Goal: Information Seeking & Learning: Check status

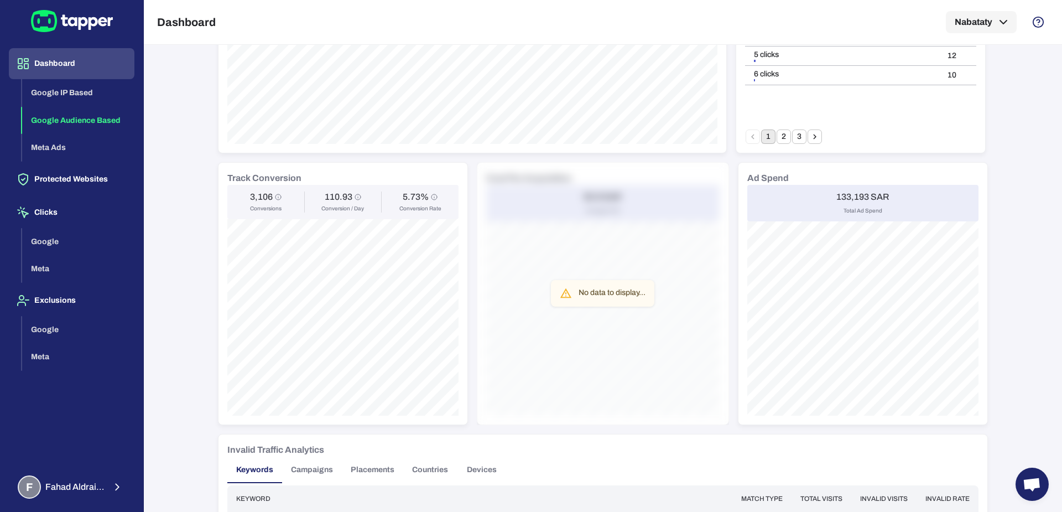
scroll to position [345, 0]
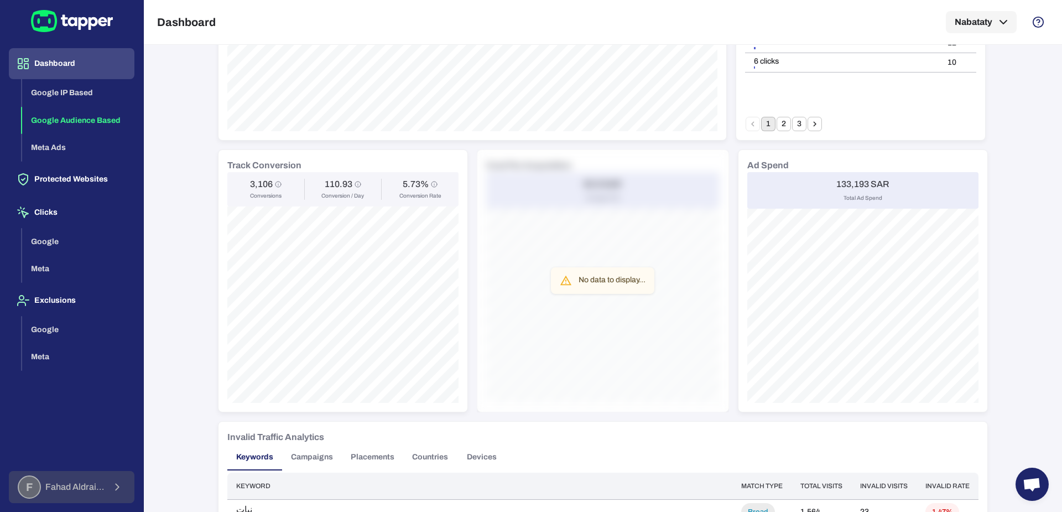
click at [81, 492] on span "[PERSON_NAME]" at bounding box center [74, 486] width 59 height 11
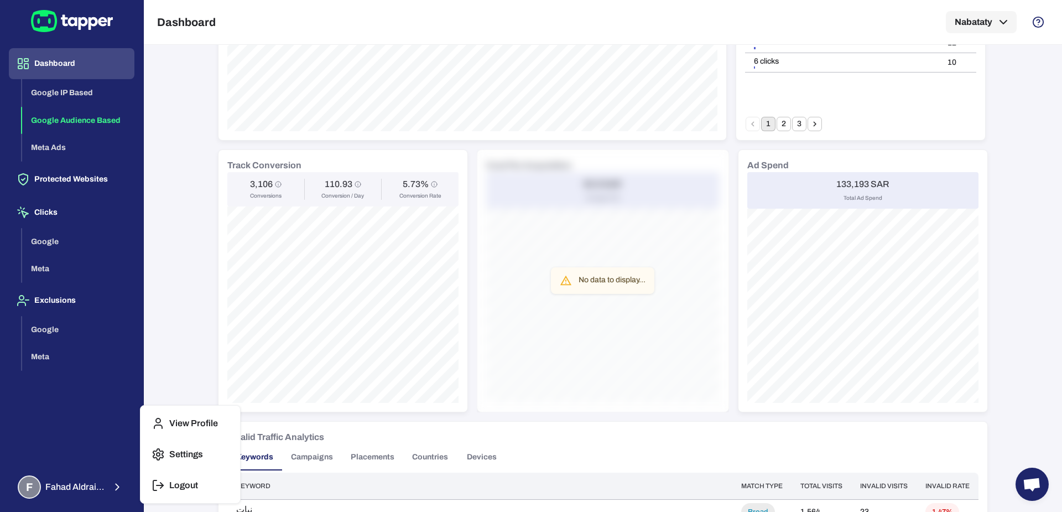
click at [210, 240] on div at bounding box center [531, 256] width 1062 height 512
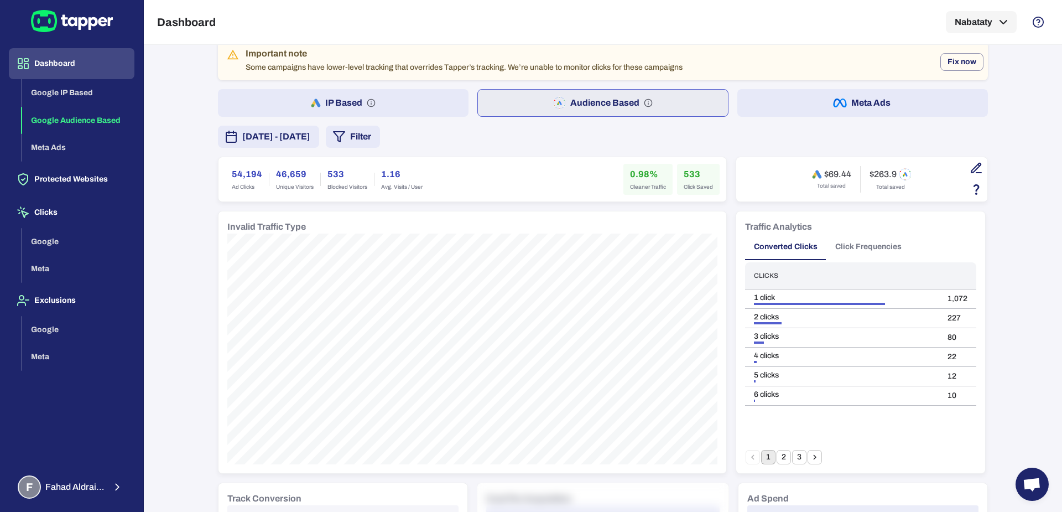
scroll to position [0, 0]
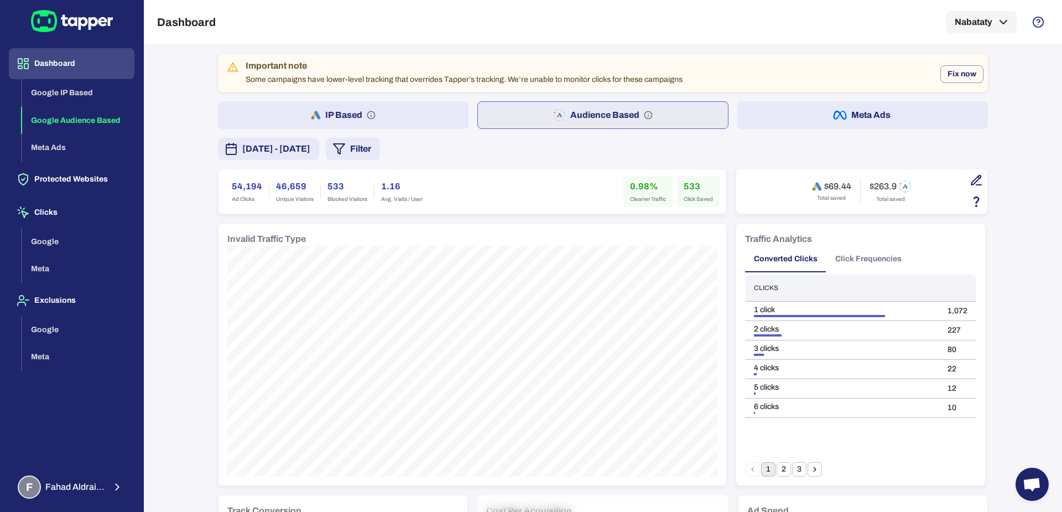
click at [321, 110] on button "IP Based" at bounding box center [343, 115] width 251 height 28
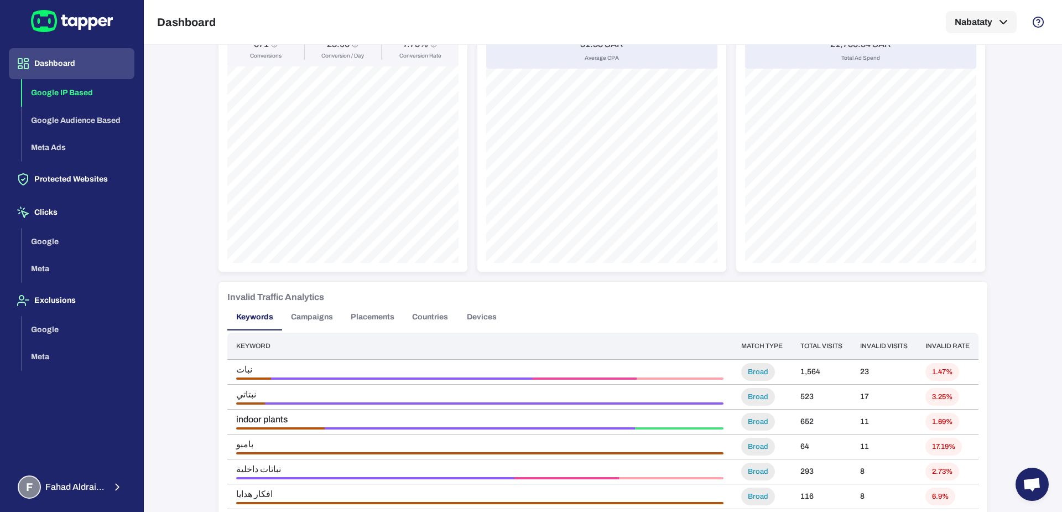
scroll to position [796, 0]
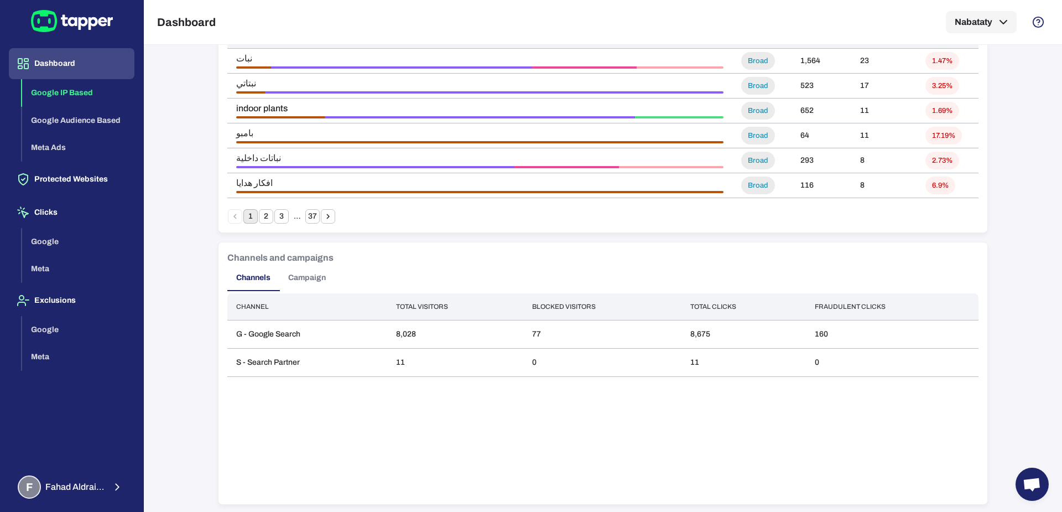
click at [298, 282] on button "Campaign" at bounding box center [306, 277] width 55 height 27
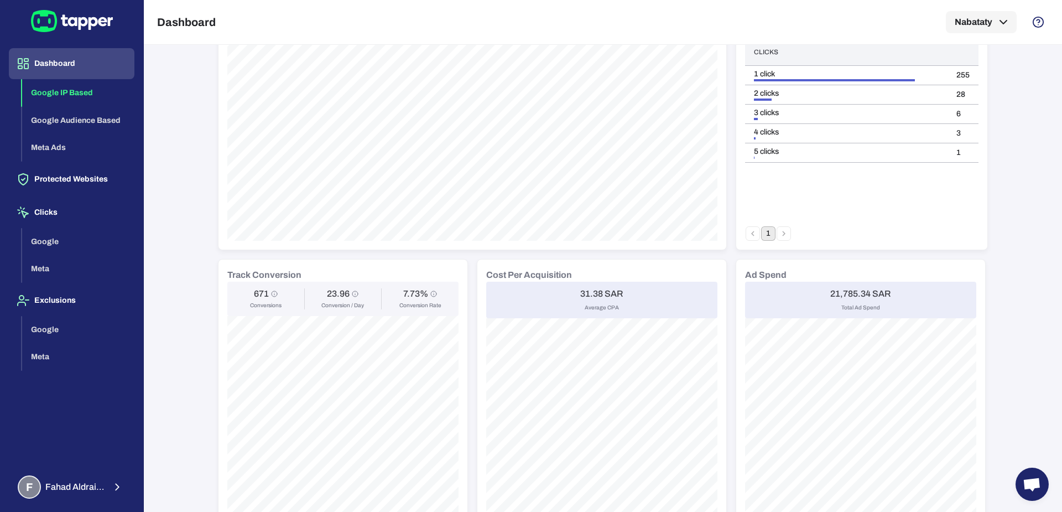
scroll to position [0, 0]
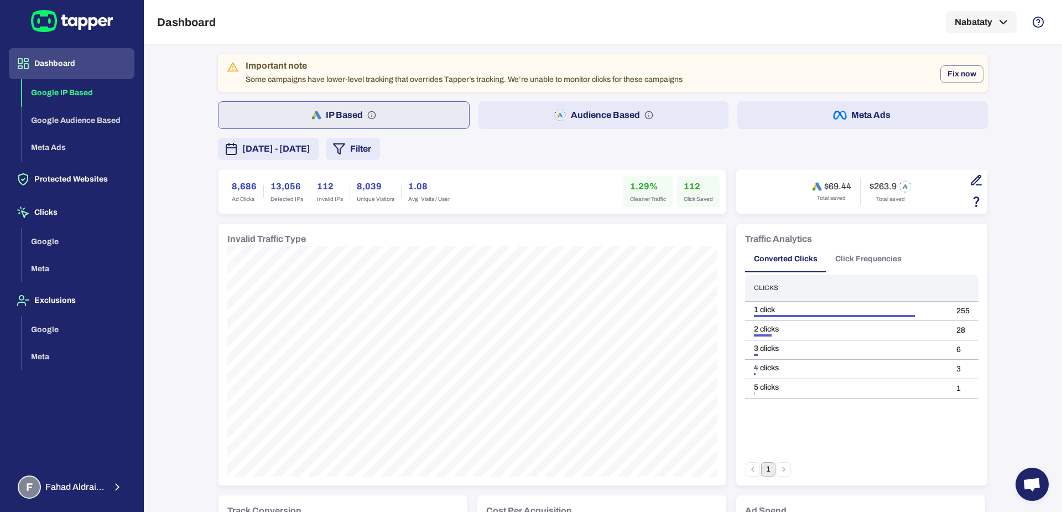
click at [528, 127] on button "Audience Based" at bounding box center [604, 115] width 251 height 28
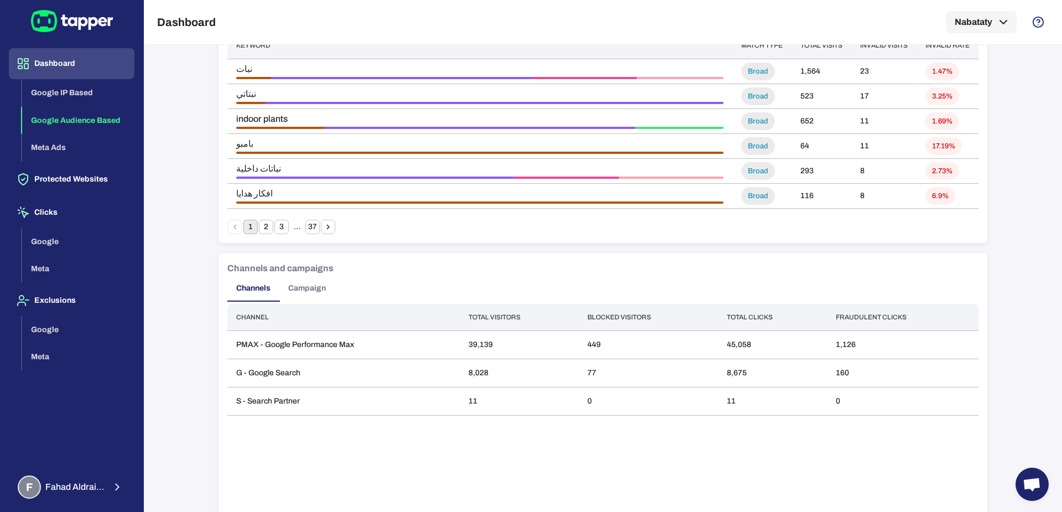
scroll to position [796, 0]
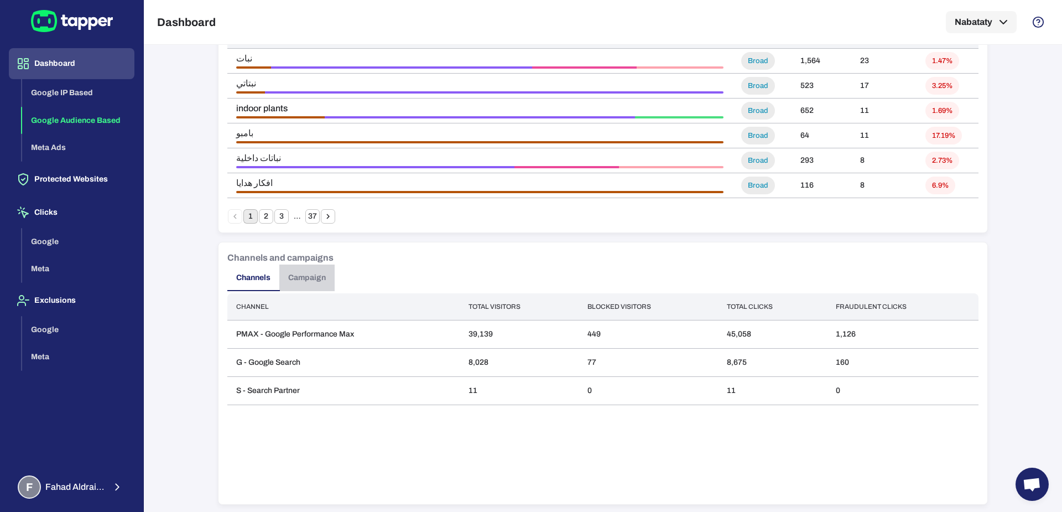
click at [295, 285] on button "Campaign" at bounding box center [306, 277] width 55 height 27
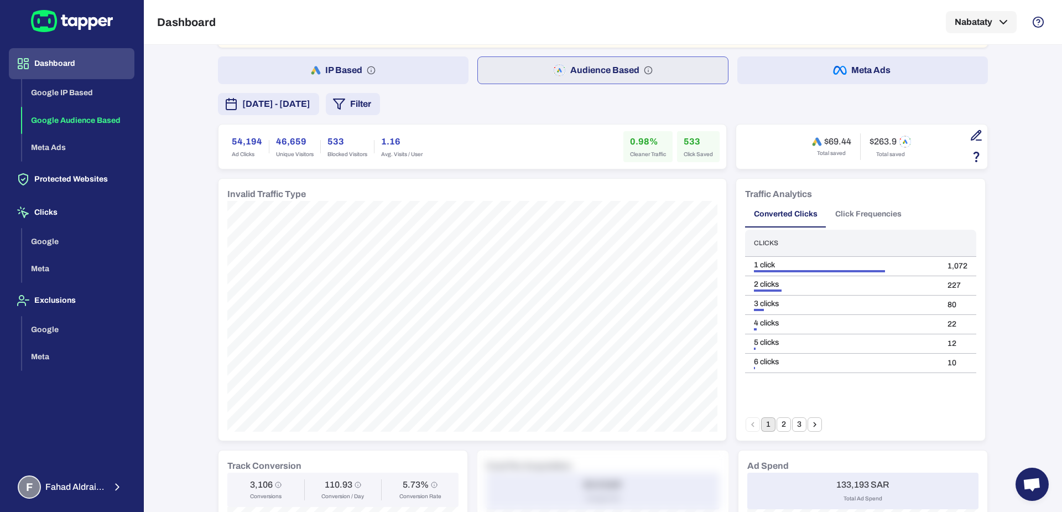
scroll to position [18, 0]
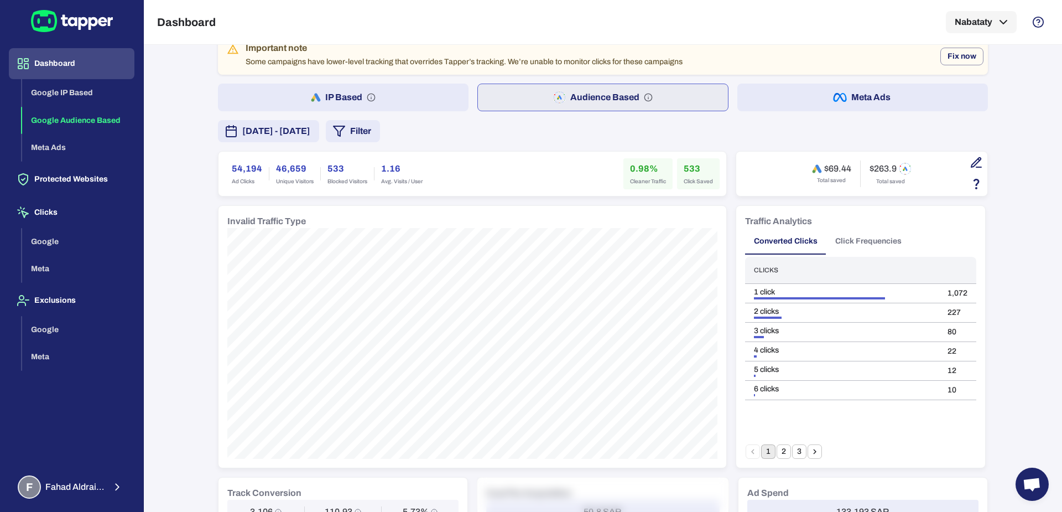
click at [420, 87] on button "IP Based" at bounding box center [343, 98] width 251 height 28
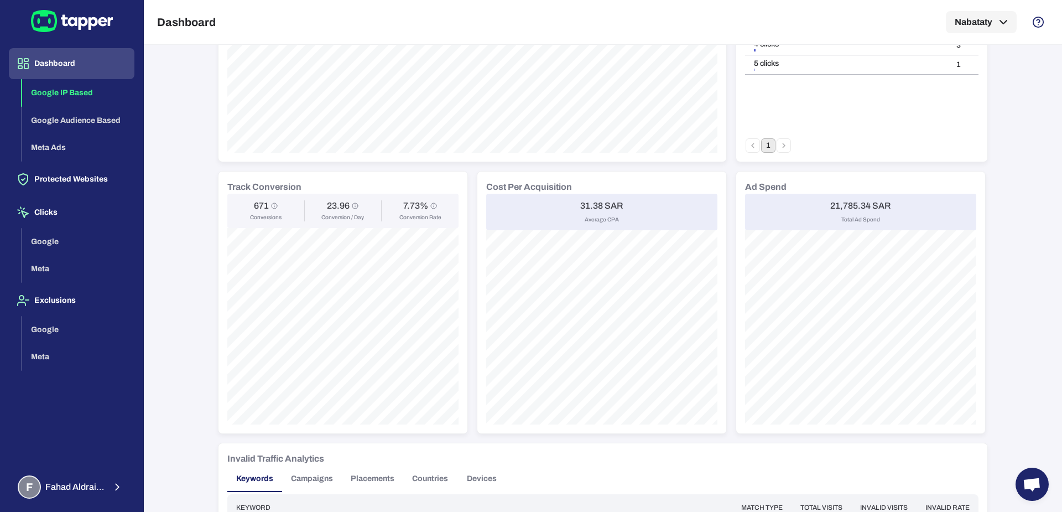
scroll to position [340, 0]
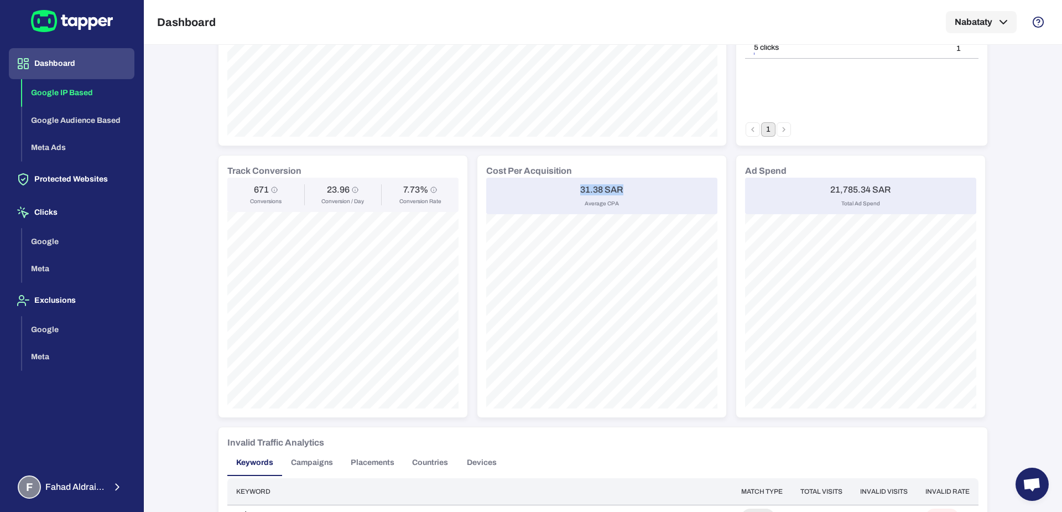
drag, startPoint x: 575, startPoint y: 187, endPoint x: 630, endPoint y: 185, distance: 55.4
click at [630, 185] on div "31.38 SAR Average CPA" at bounding box center [601, 196] width 231 height 37
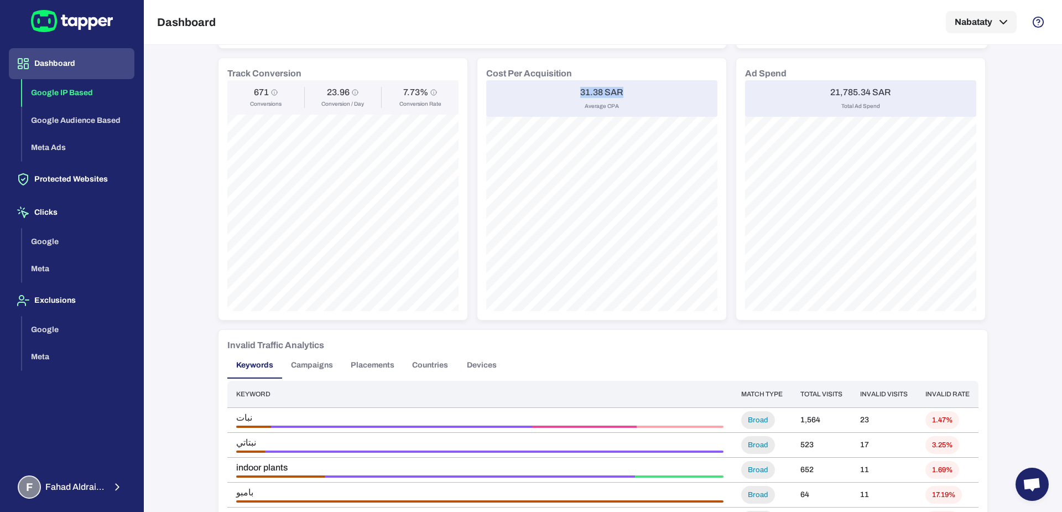
scroll to position [438, 0]
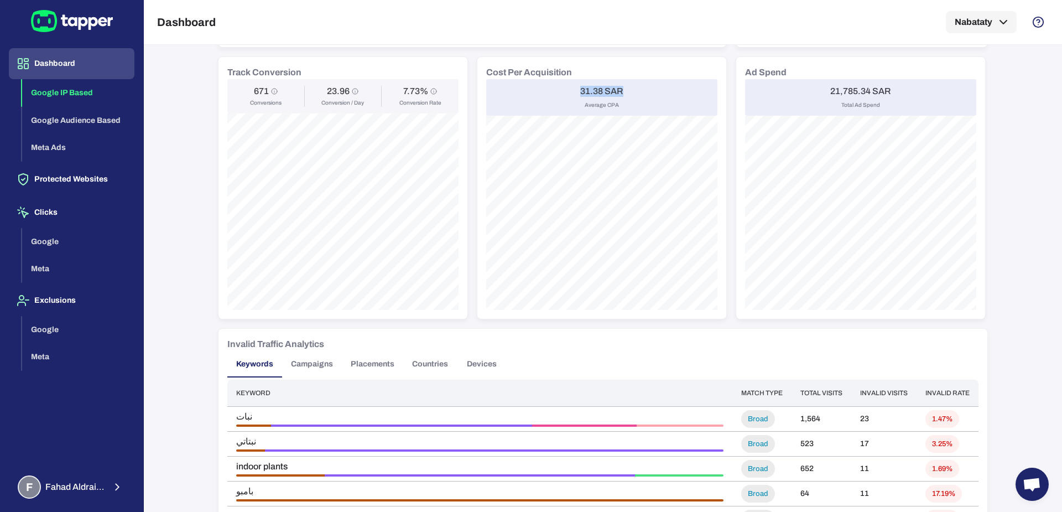
click at [595, 92] on h6 "31.38 SAR" at bounding box center [601, 91] width 43 height 11
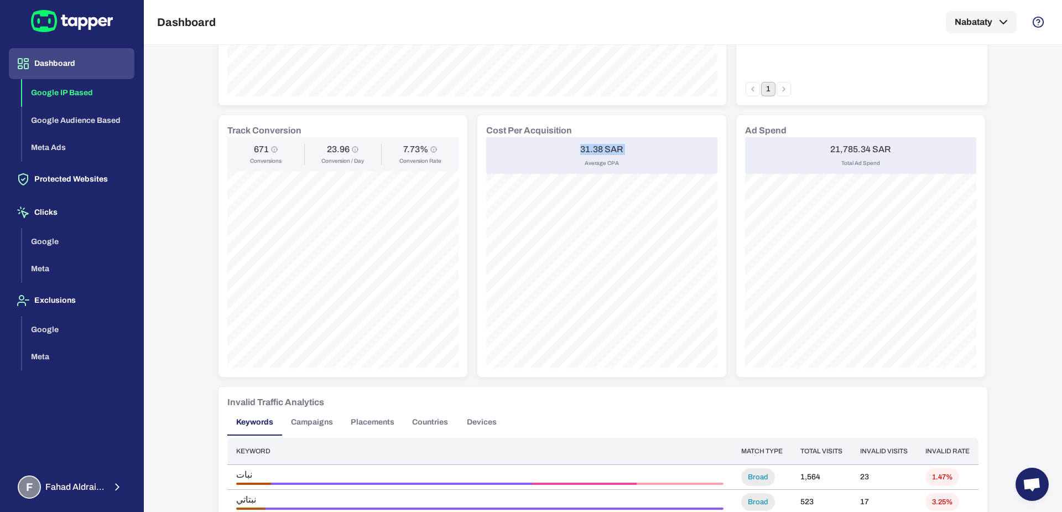
scroll to position [0, 0]
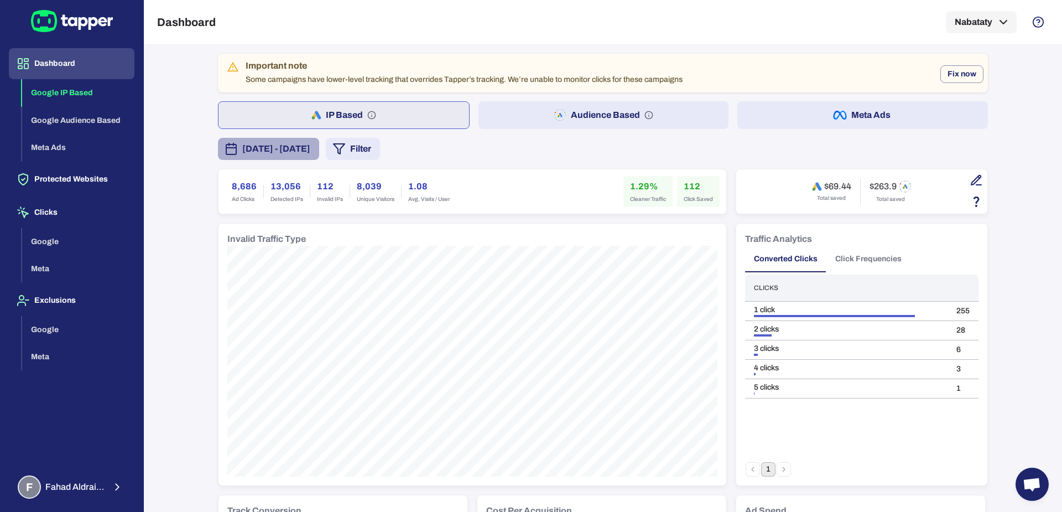
click at [319, 157] on button "[DATE] - [DATE]" at bounding box center [268, 149] width 101 height 22
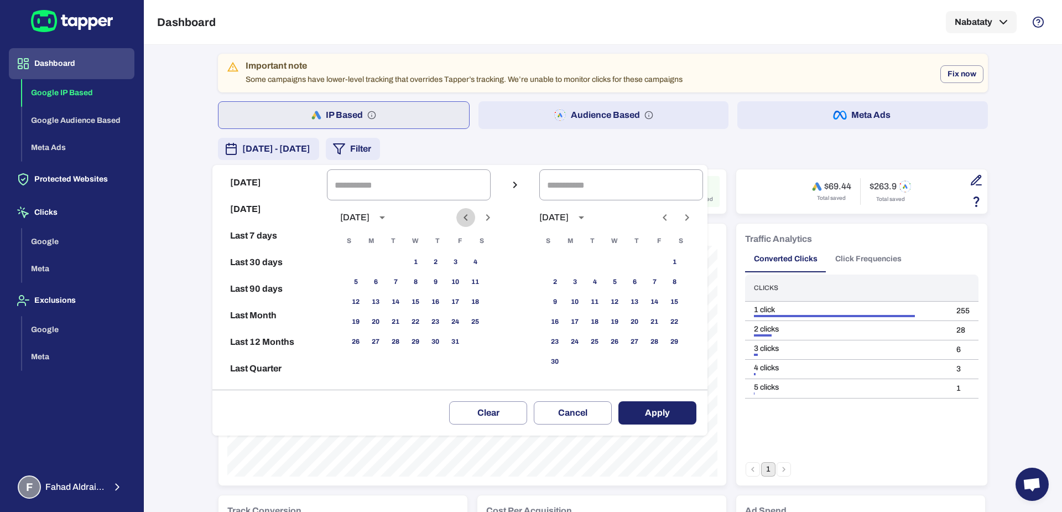
click at [472, 219] on icon "Previous month" at bounding box center [465, 217] width 13 height 13
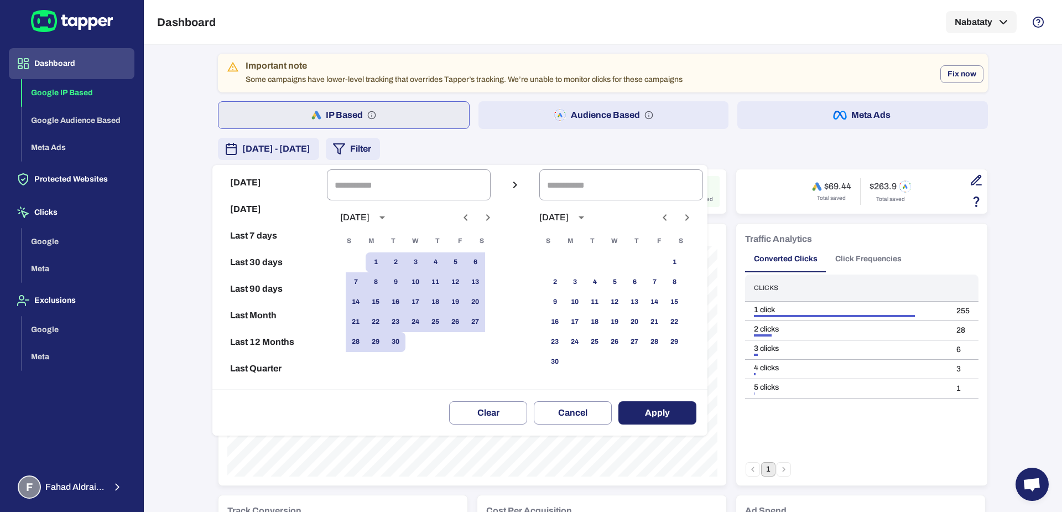
click at [472, 219] on icon "Previous month" at bounding box center [465, 217] width 13 height 13
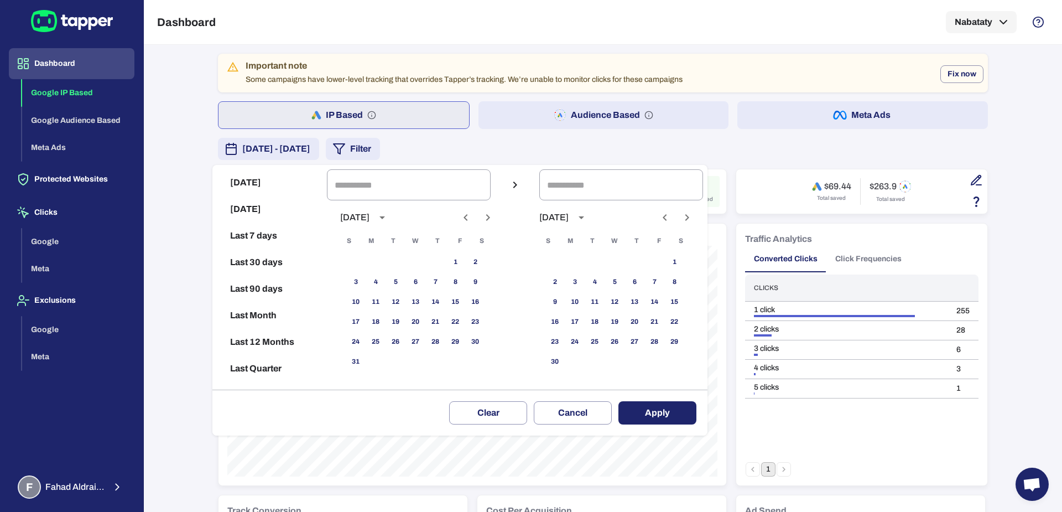
click at [472, 219] on icon "Previous month" at bounding box center [465, 217] width 13 height 13
click at [402, 262] on button "1" at bounding box center [396, 262] width 20 height 20
type input "**********"
click at [495, 214] on icon "Next month" at bounding box center [487, 217] width 13 height 13
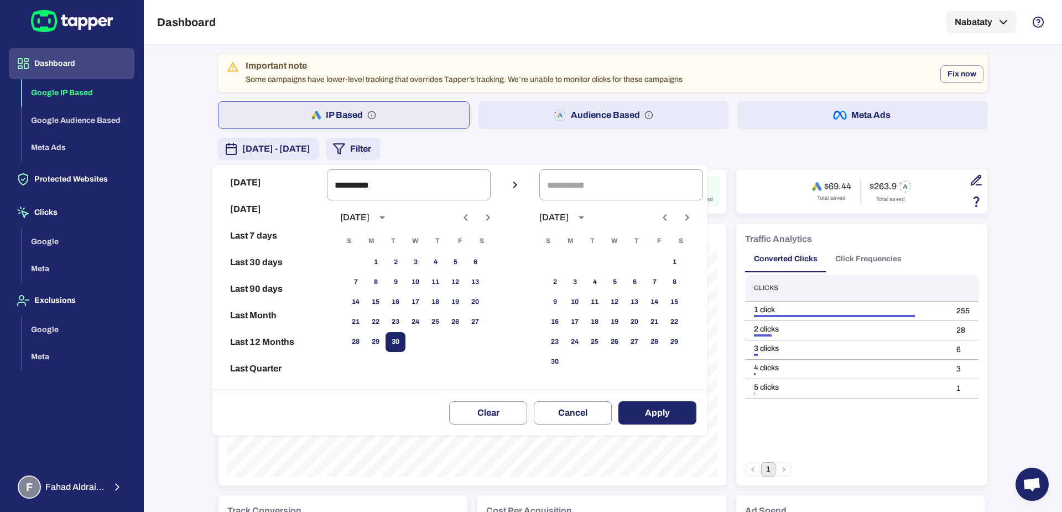
click at [406, 344] on button "30" at bounding box center [396, 342] width 20 height 20
type input "**********"
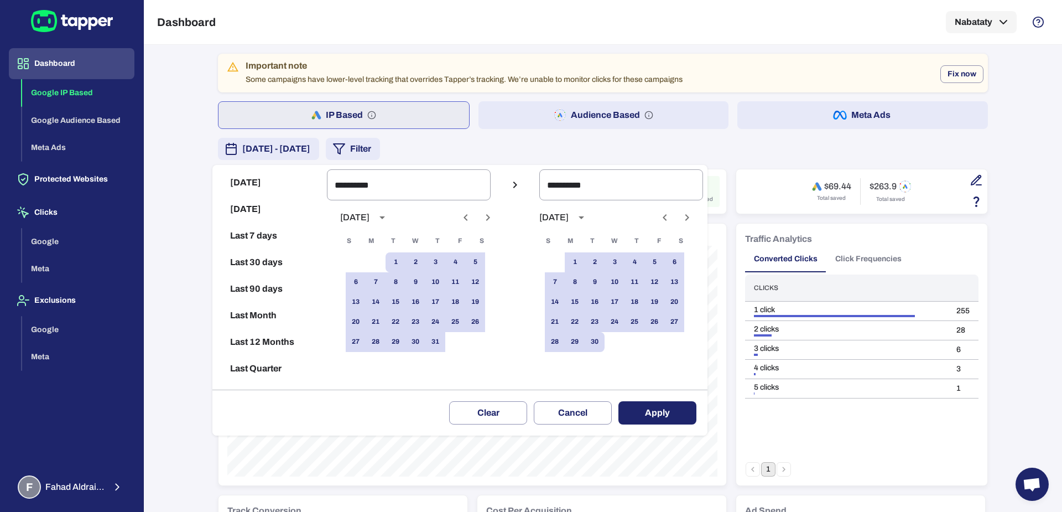
click at [647, 407] on button "Apply" at bounding box center [658, 412] width 78 height 23
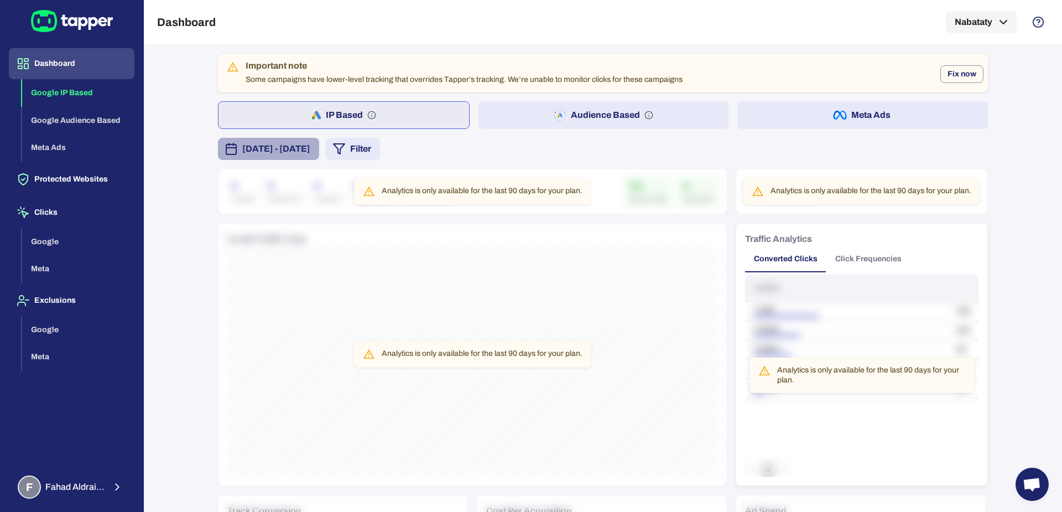
click at [319, 141] on button "[DATE] - [DATE]" at bounding box center [268, 149] width 101 height 22
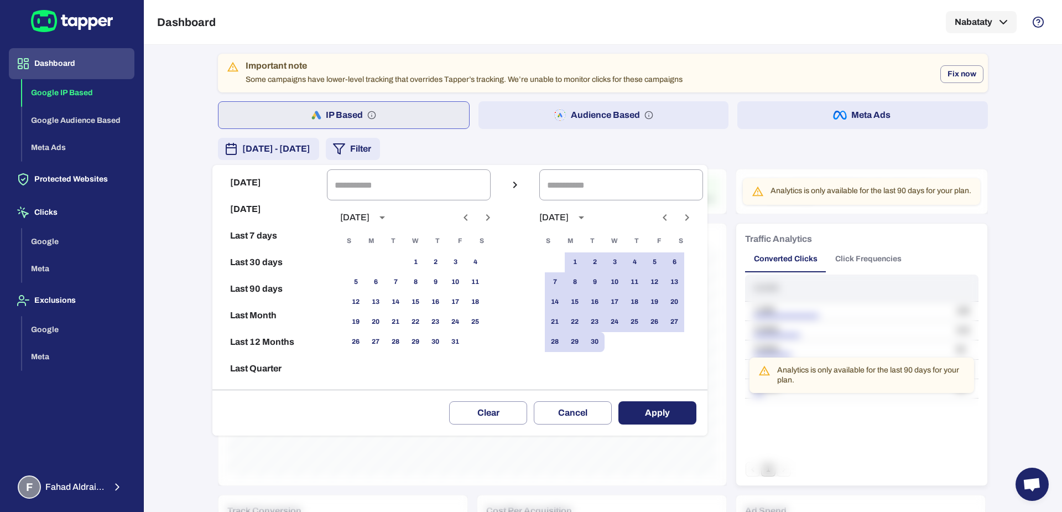
click at [250, 281] on button "Last 90 days" at bounding box center [270, 289] width 106 height 27
type input "**********"
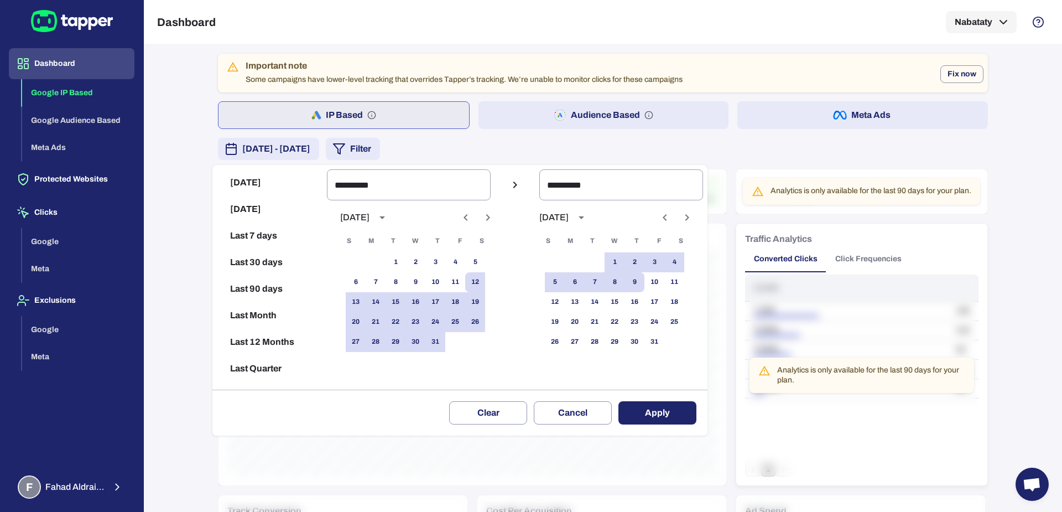
click at [654, 401] on button "Apply" at bounding box center [658, 412] width 78 height 23
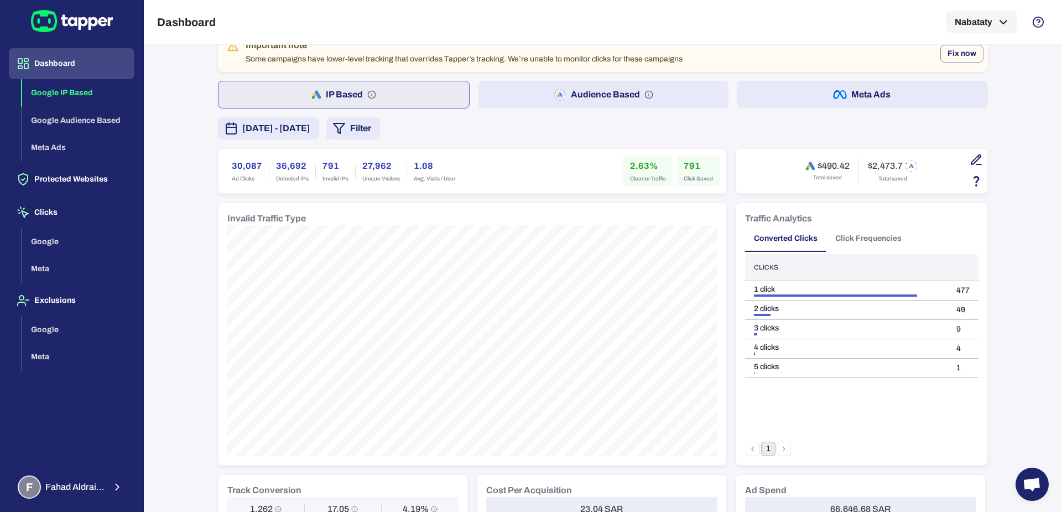
scroll to position [20, 0]
click at [319, 119] on button "[DATE] - [DATE]" at bounding box center [268, 129] width 101 height 22
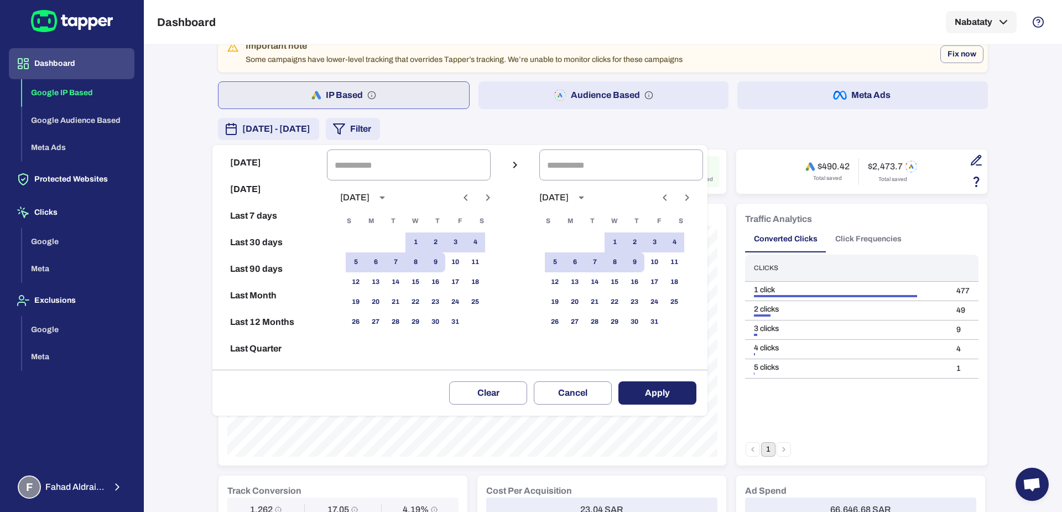
click at [258, 267] on button "Last 90 days" at bounding box center [270, 269] width 106 height 27
type input "**********"
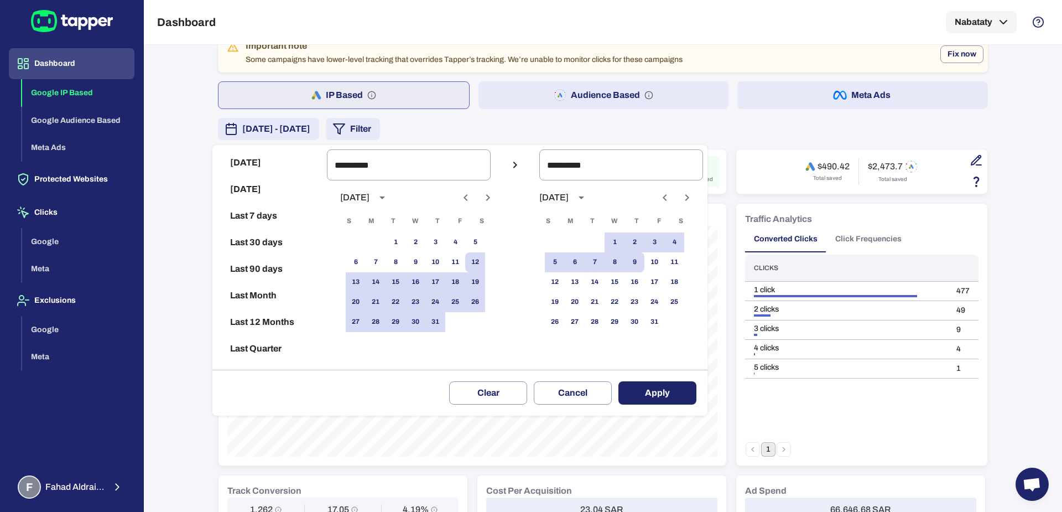
click at [662, 391] on button "Apply" at bounding box center [658, 392] width 78 height 23
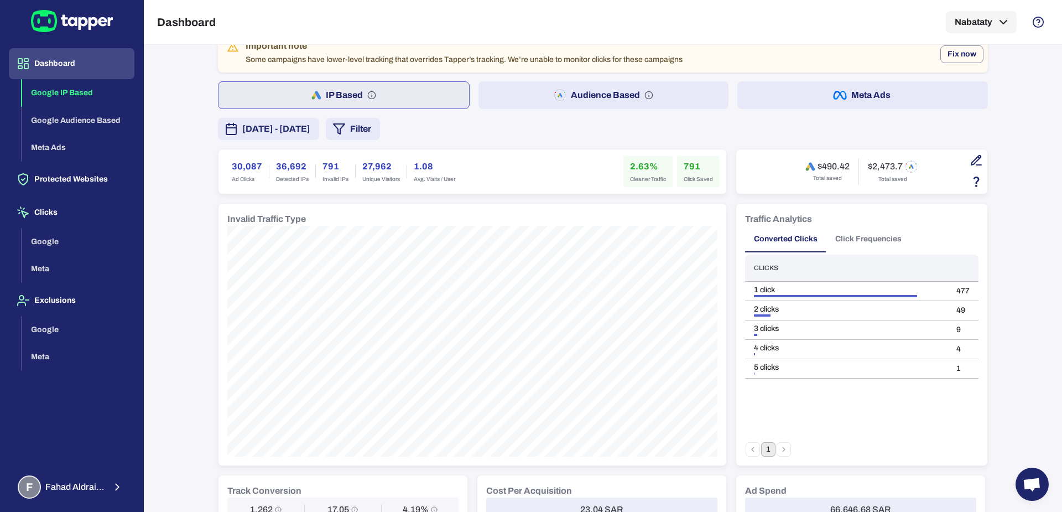
click at [310, 131] on span "[DATE] - [DATE]" at bounding box center [276, 128] width 68 height 13
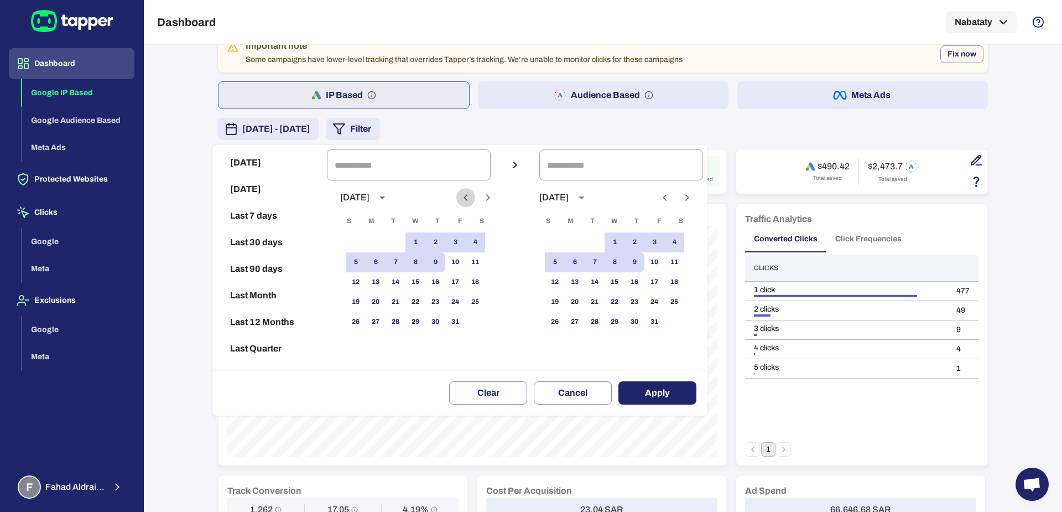
click at [475, 195] on button "Previous month" at bounding box center [465, 197] width 19 height 19
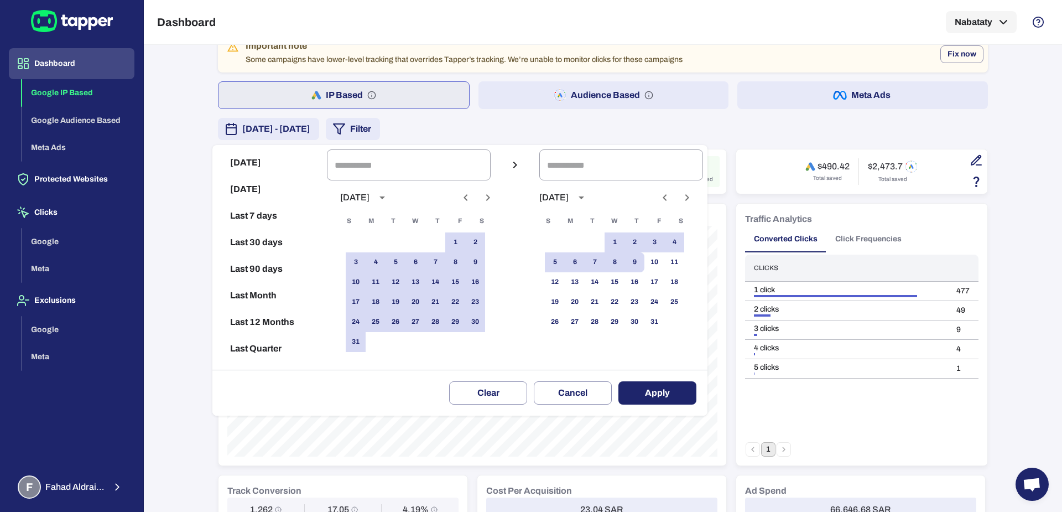
click at [475, 195] on button "Previous month" at bounding box center [465, 197] width 19 height 19
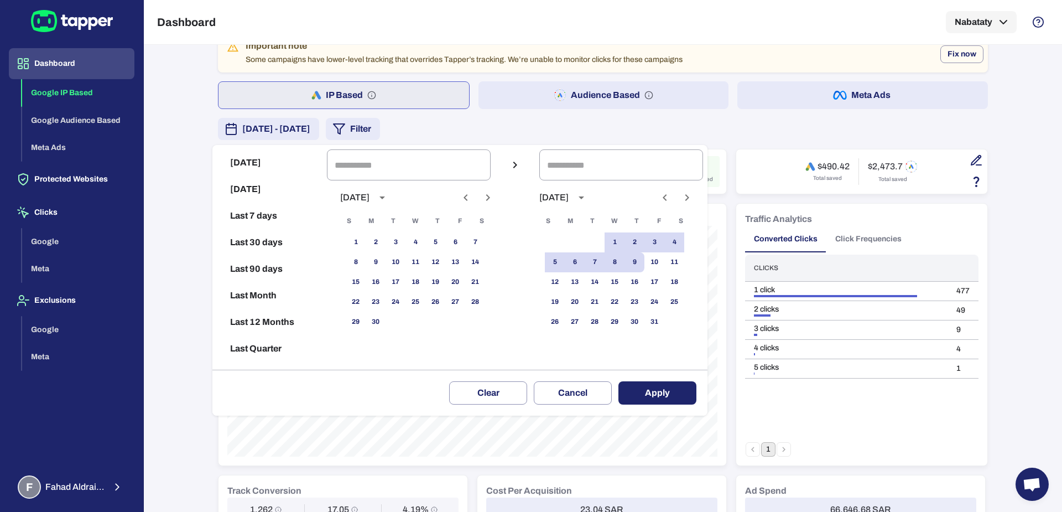
click at [475, 195] on button "Previous month" at bounding box center [465, 197] width 19 height 19
click at [647, 117] on div at bounding box center [531, 256] width 1062 height 512
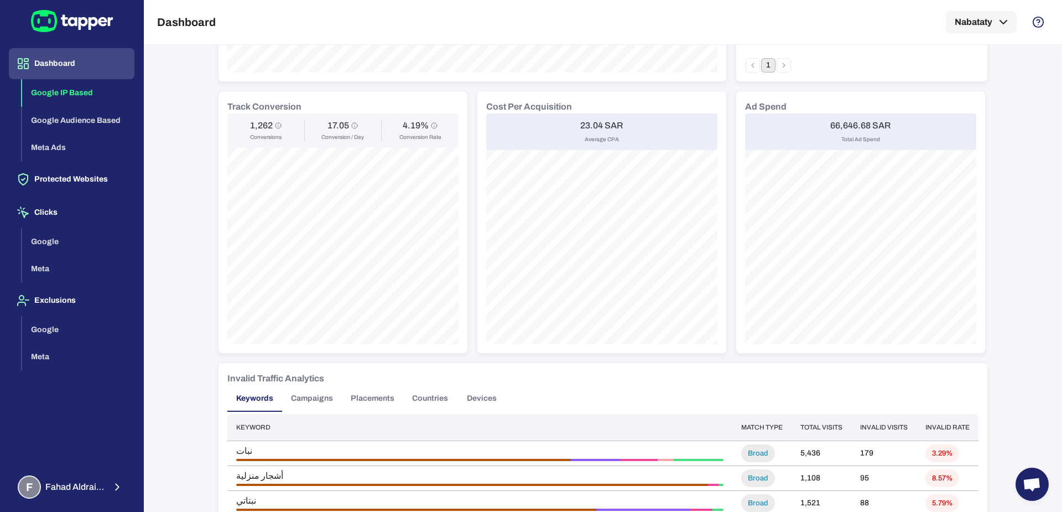
scroll to position [405, 0]
drag, startPoint x: 575, startPoint y: 123, endPoint x: 586, endPoint y: 123, distance: 10.5
click at [586, 123] on h6 "23.04 SAR" at bounding box center [601, 124] width 43 height 11
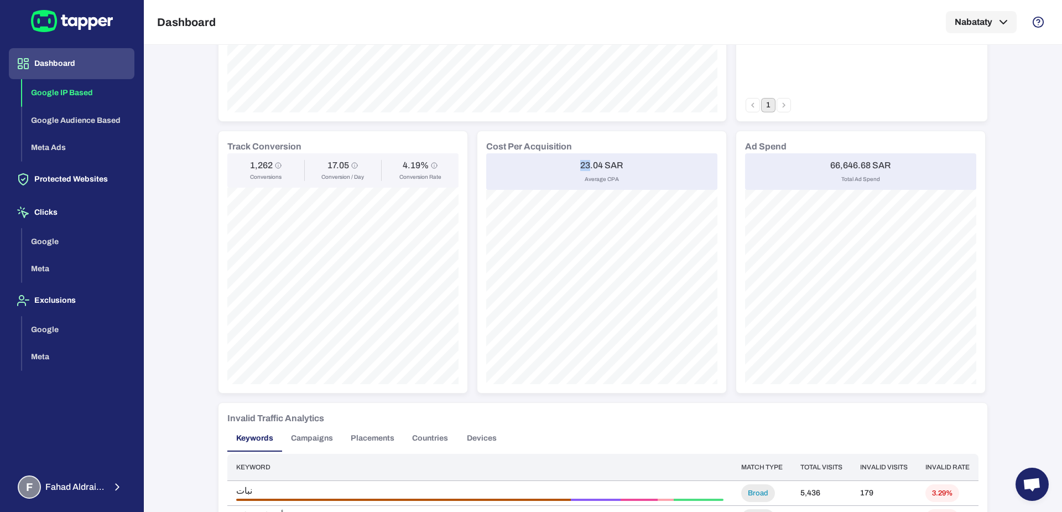
scroll to position [0, 0]
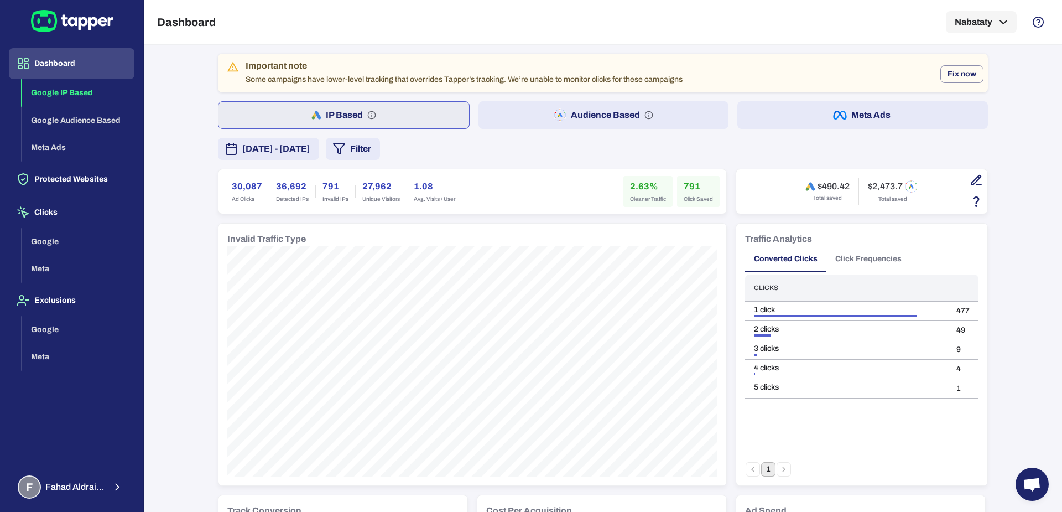
click at [310, 146] on span "[DATE] - [DATE]" at bounding box center [276, 148] width 68 height 13
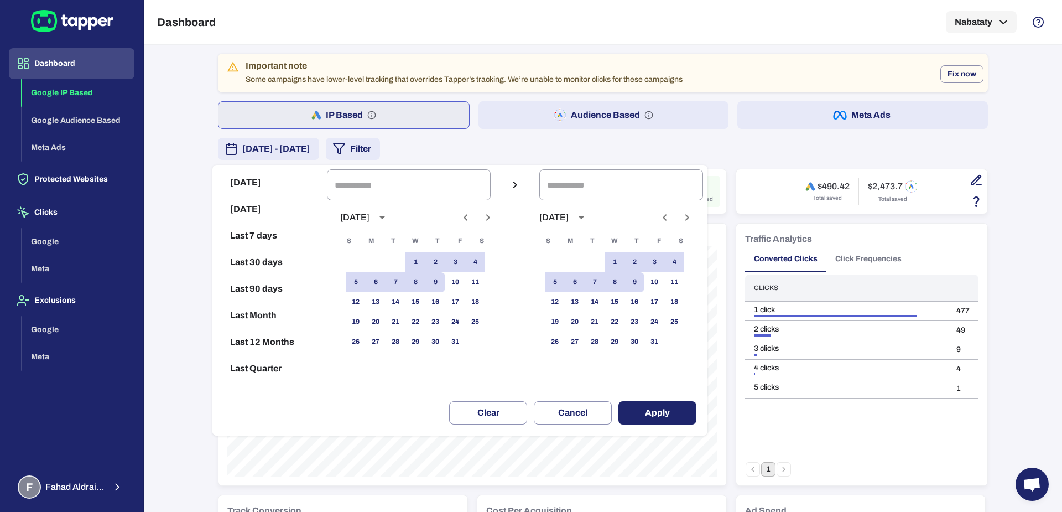
click at [472, 219] on icon "Previous month" at bounding box center [465, 217] width 13 height 13
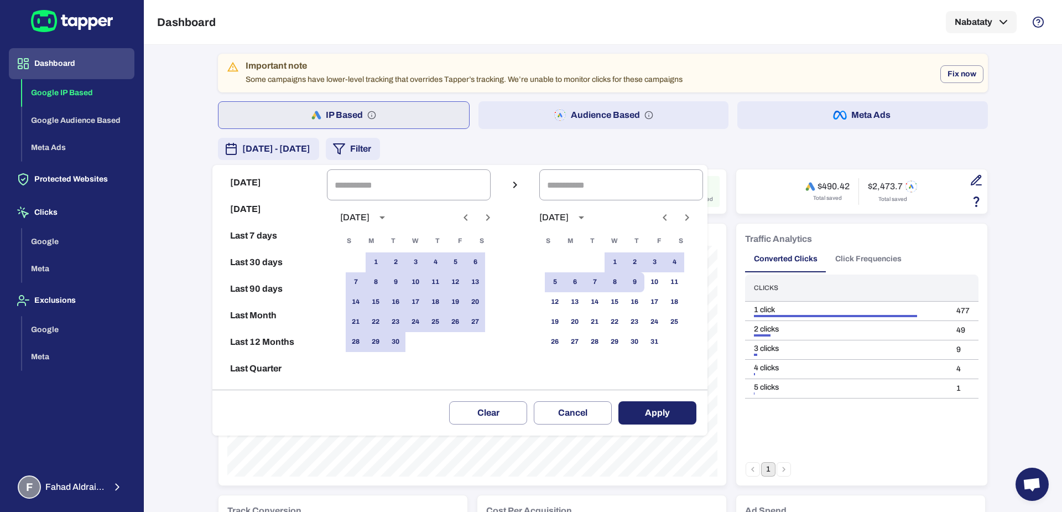
click at [497, 221] on button "Next month" at bounding box center [488, 217] width 19 height 19
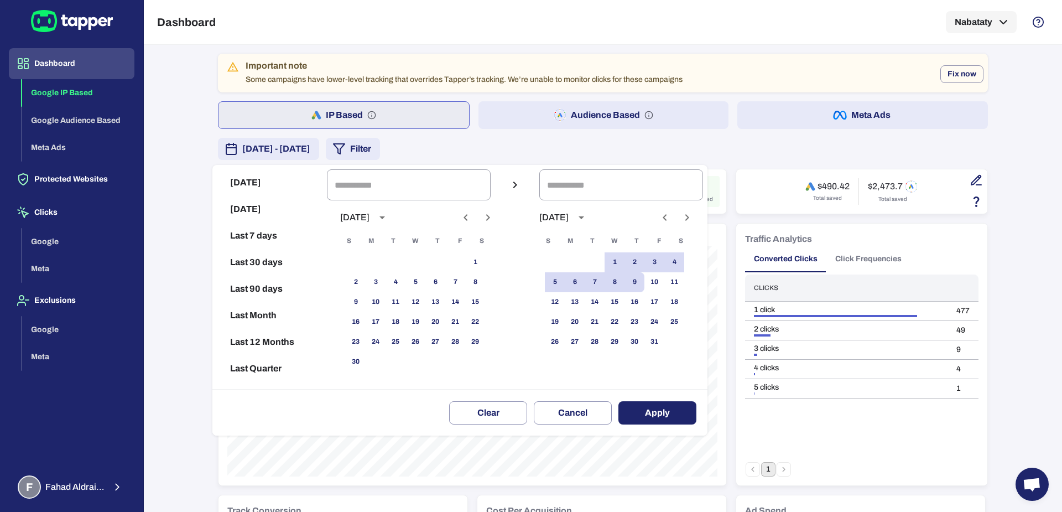
click at [472, 219] on icon "Previous month" at bounding box center [465, 217] width 13 height 13
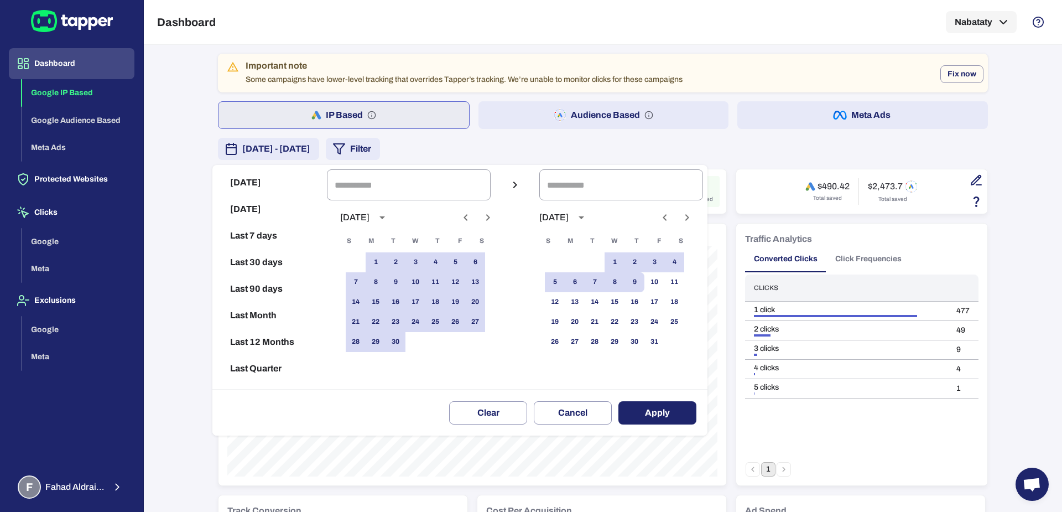
click at [472, 219] on icon "Previous month" at bounding box center [465, 217] width 13 height 13
click at [460, 254] on button "1" at bounding box center [455, 262] width 20 height 20
type input "**********"
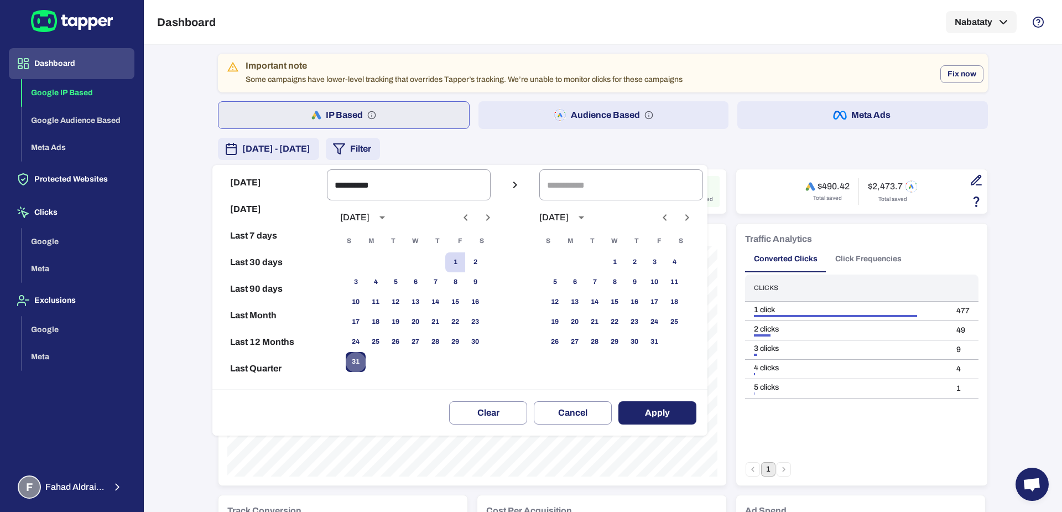
click at [366, 361] on button "31" at bounding box center [356, 362] width 20 height 20
type input "**********"
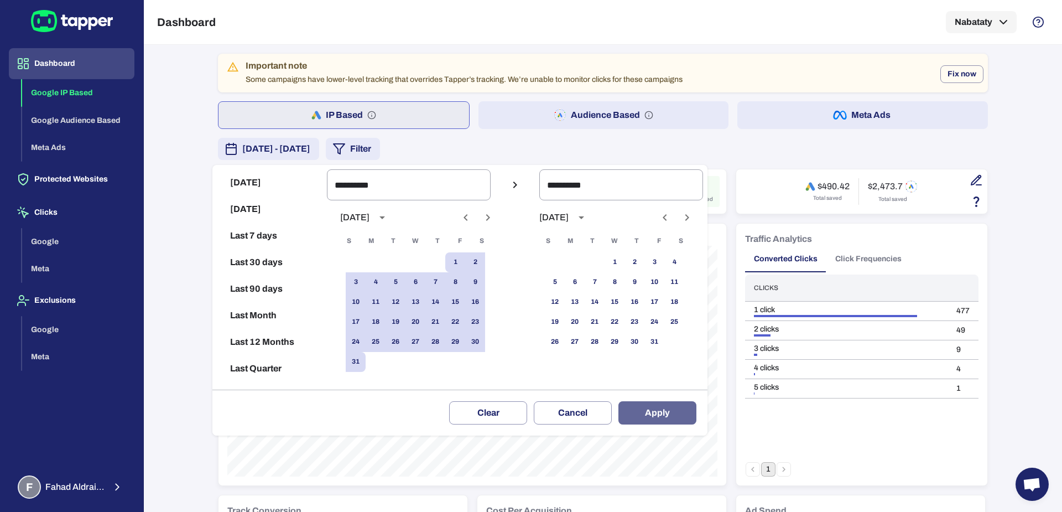
click at [676, 409] on button "Apply" at bounding box center [658, 412] width 78 height 23
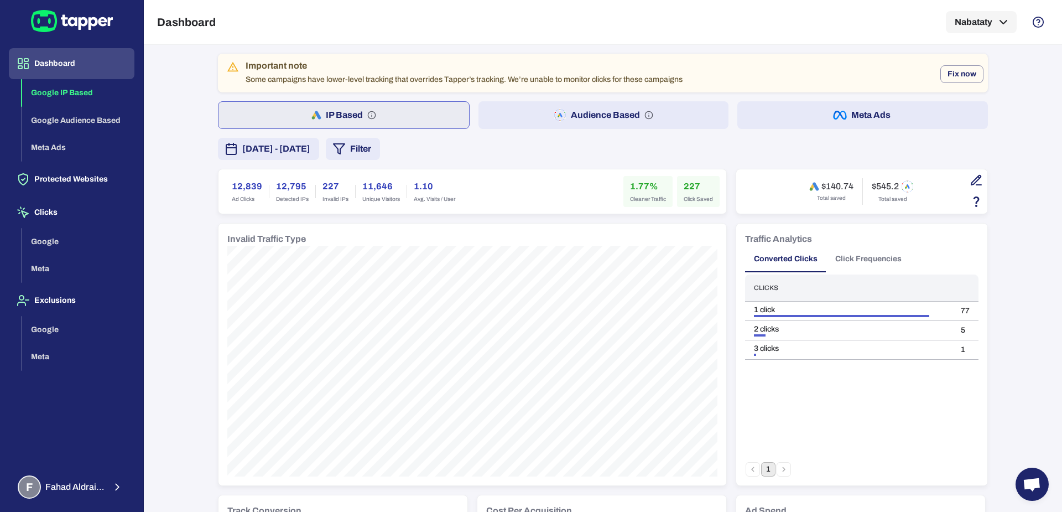
click at [319, 139] on button "[DATE] - [DATE]" at bounding box center [268, 149] width 101 height 22
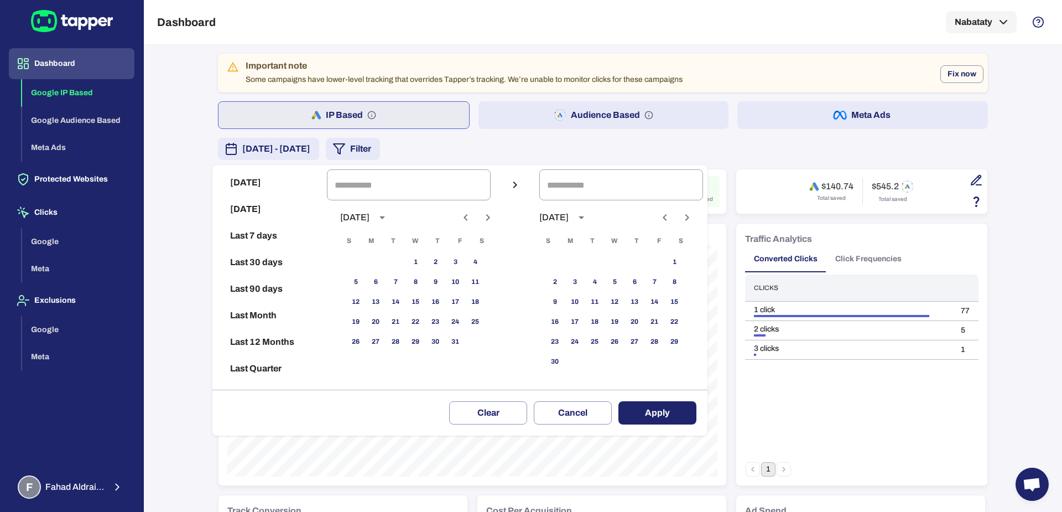
click at [470, 220] on icon "Previous month" at bounding box center [465, 217] width 13 height 13
click at [382, 257] on button "1" at bounding box center [376, 262] width 20 height 20
type input "**********"
click at [406, 347] on button "30" at bounding box center [396, 342] width 20 height 20
type input "**********"
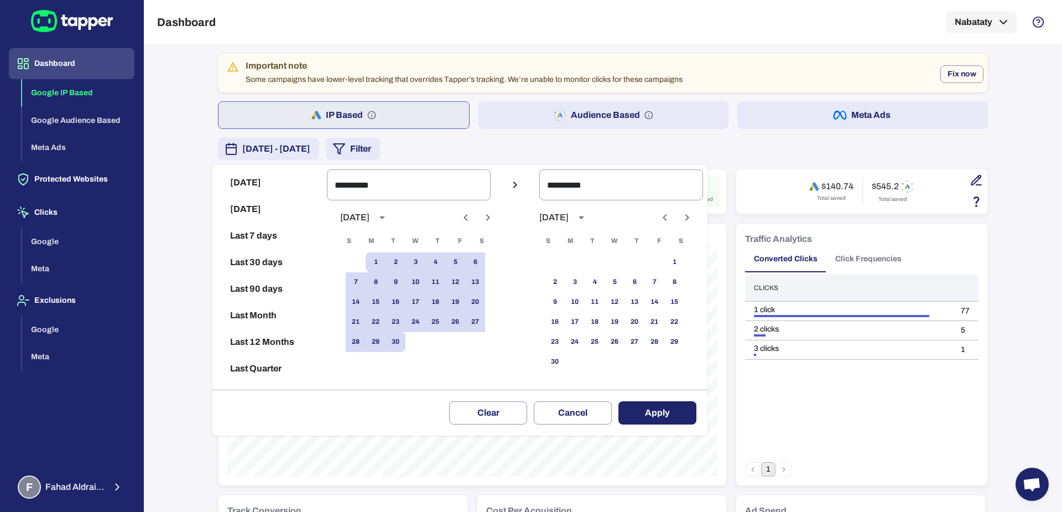
click at [670, 412] on button "Apply" at bounding box center [658, 412] width 78 height 23
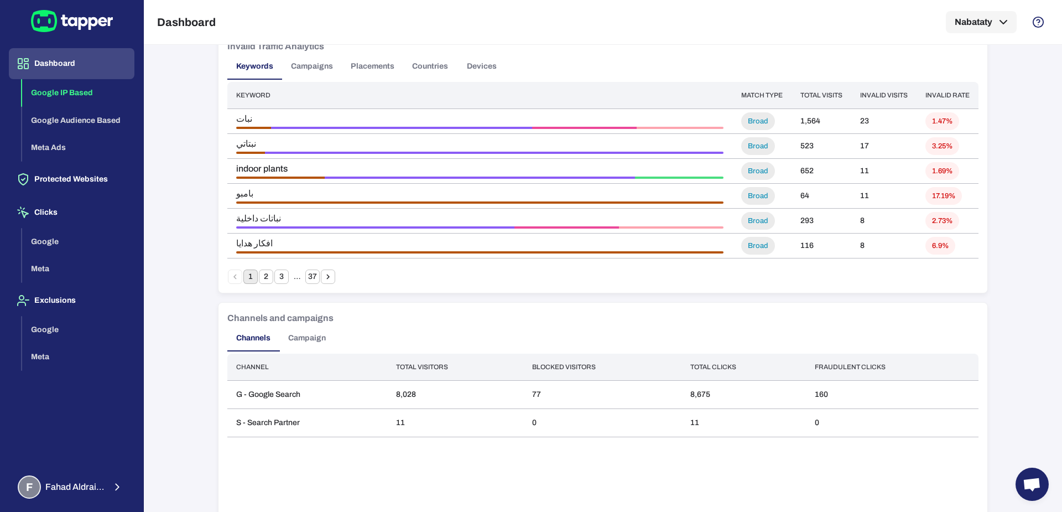
scroll to position [796, 0]
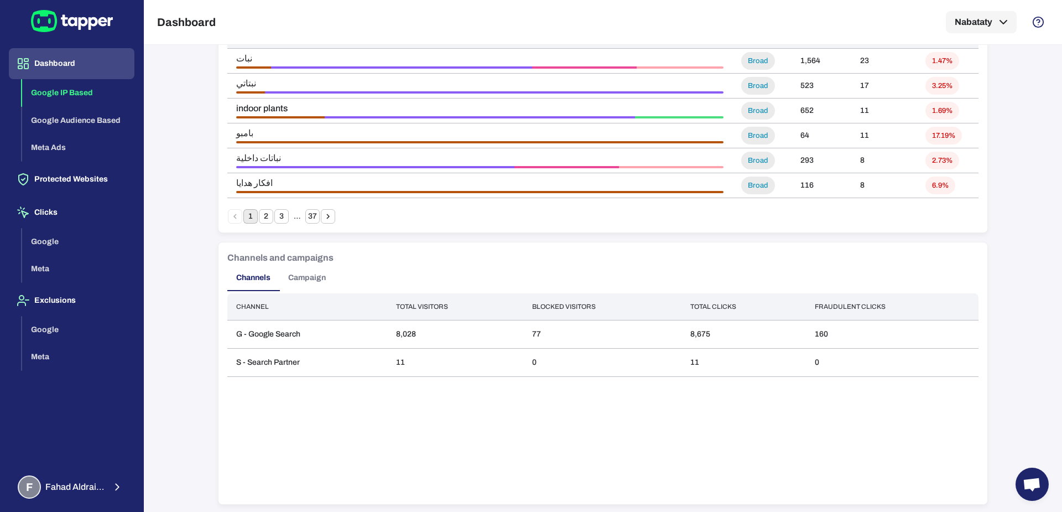
click at [310, 276] on button "Campaign" at bounding box center [306, 277] width 55 height 27
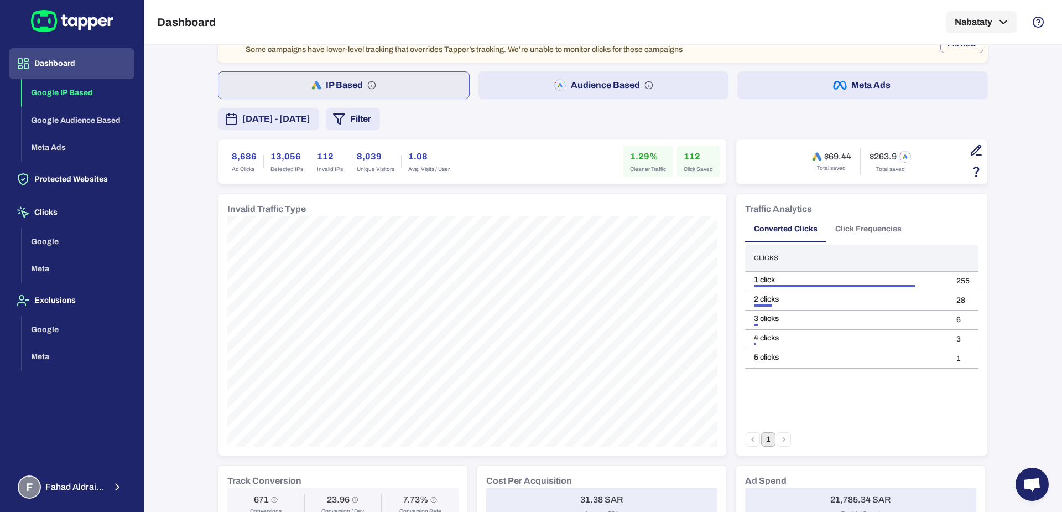
scroll to position [0, 0]
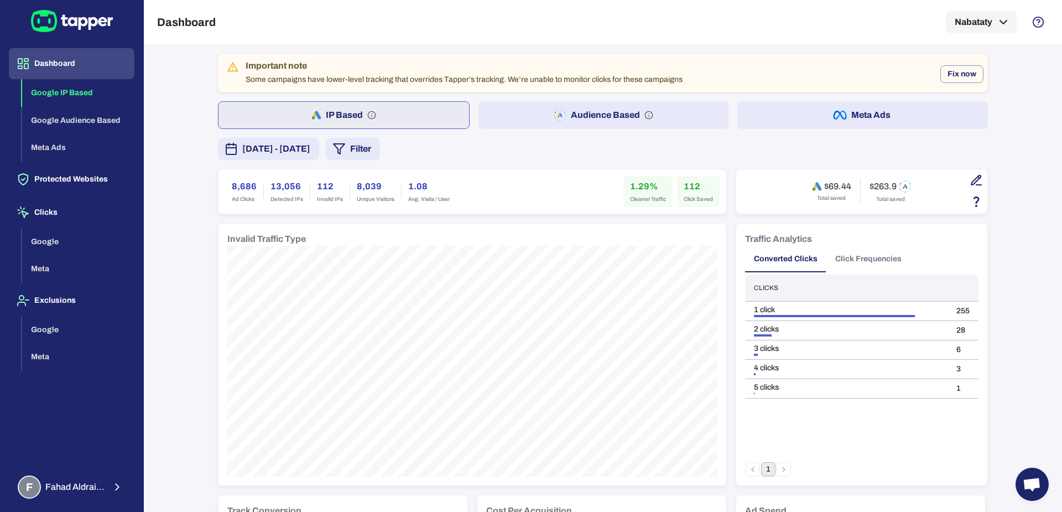
click at [511, 121] on button "Audience Based" at bounding box center [604, 115] width 251 height 28
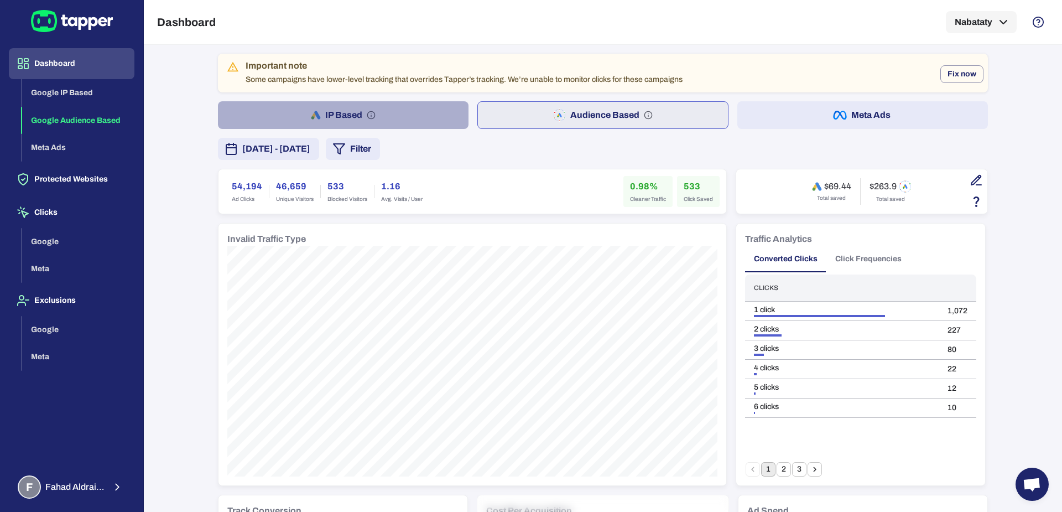
click at [420, 110] on button "IP Based" at bounding box center [343, 115] width 251 height 28
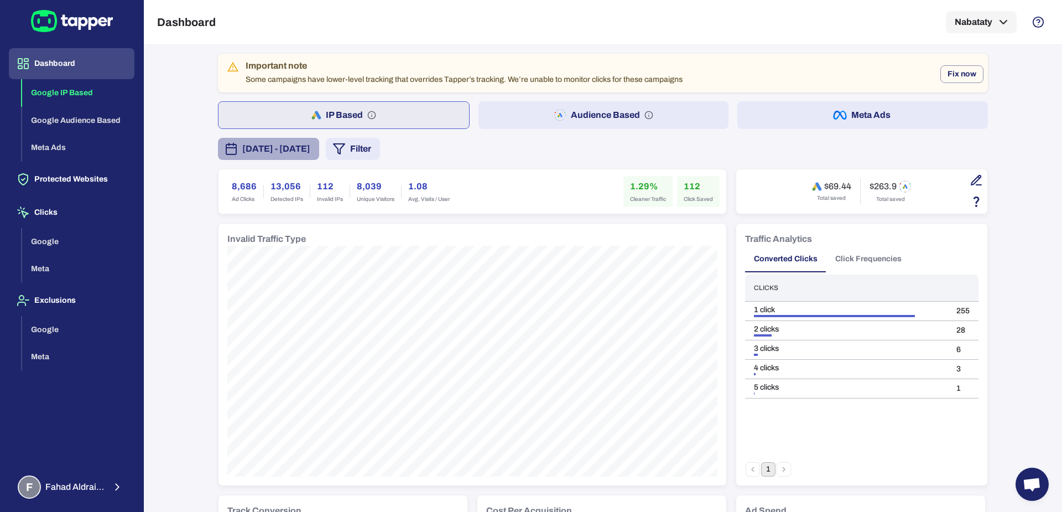
click at [319, 155] on button "[DATE] - [DATE]" at bounding box center [268, 149] width 101 height 22
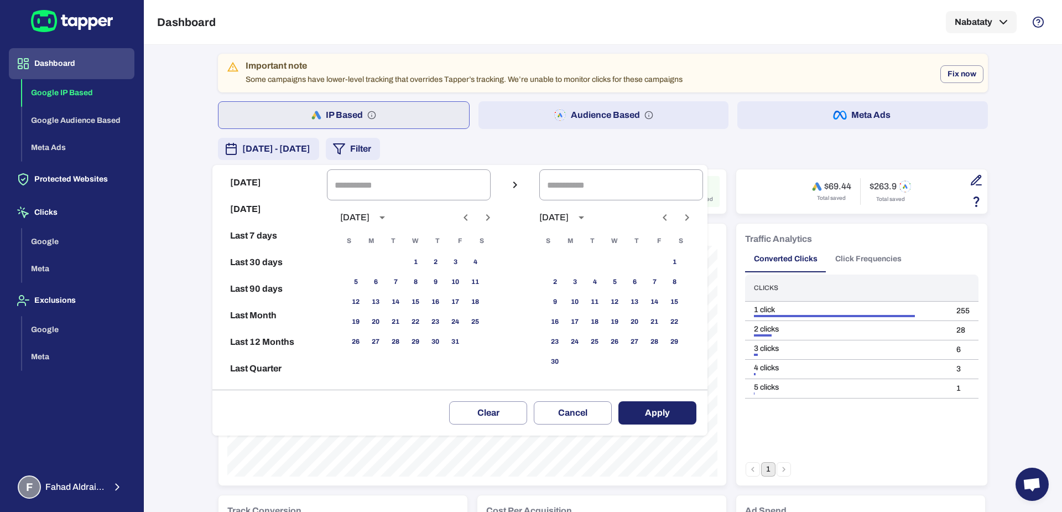
click at [256, 289] on button "Last 90 days" at bounding box center [270, 289] width 106 height 27
type input "**********"
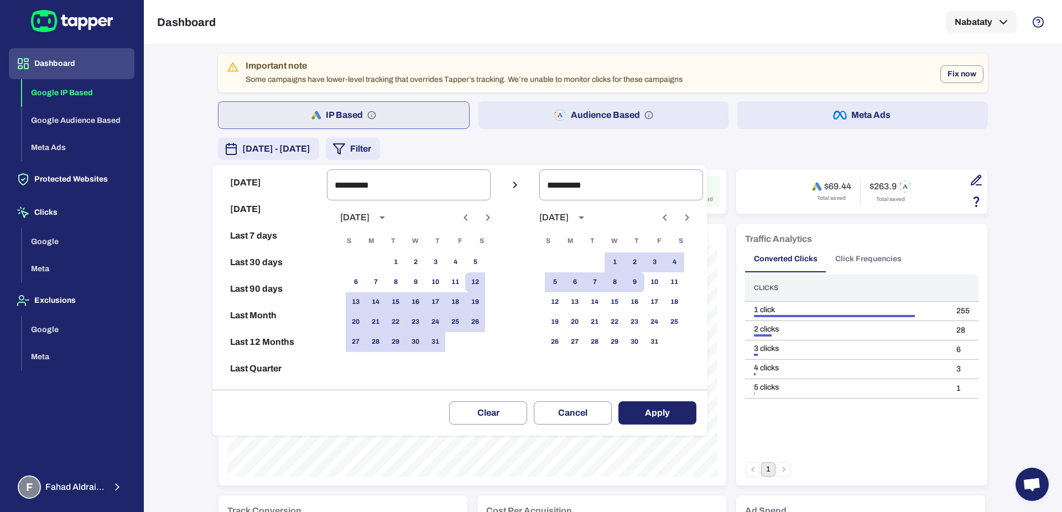
click at [680, 411] on button "Apply" at bounding box center [658, 412] width 78 height 23
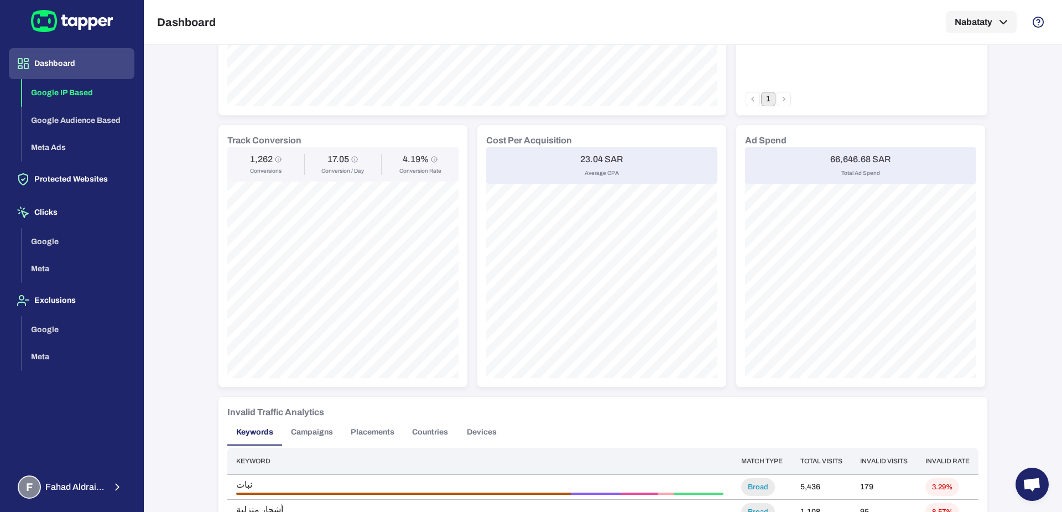
scroll to position [382, 0]
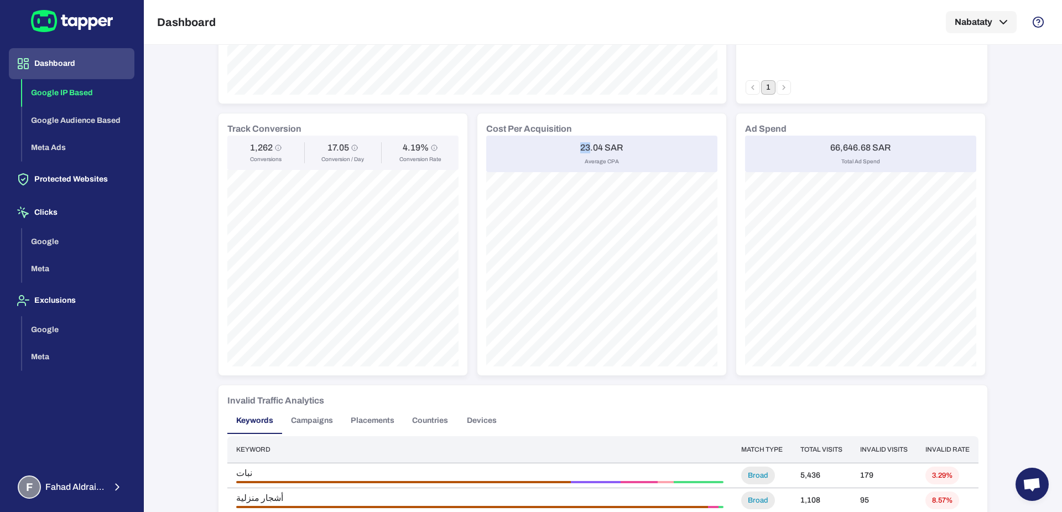
drag, startPoint x: 576, startPoint y: 146, endPoint x: 584, endPoint y: 146, distance: 7.2
click at [584, 146] on h6 "23.04 SAR" at bounding box center [601, 147] width 43 height 11
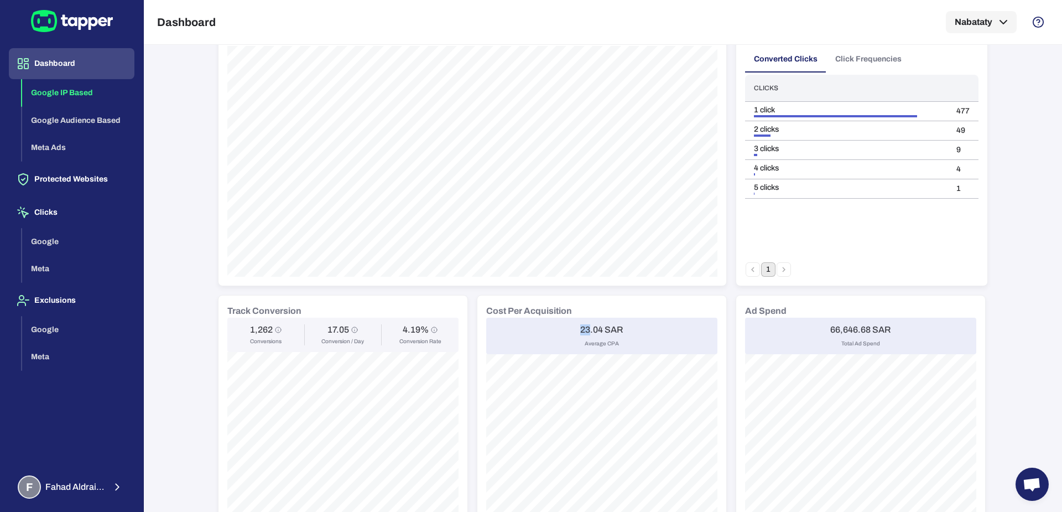
scroll to position [0, 0]
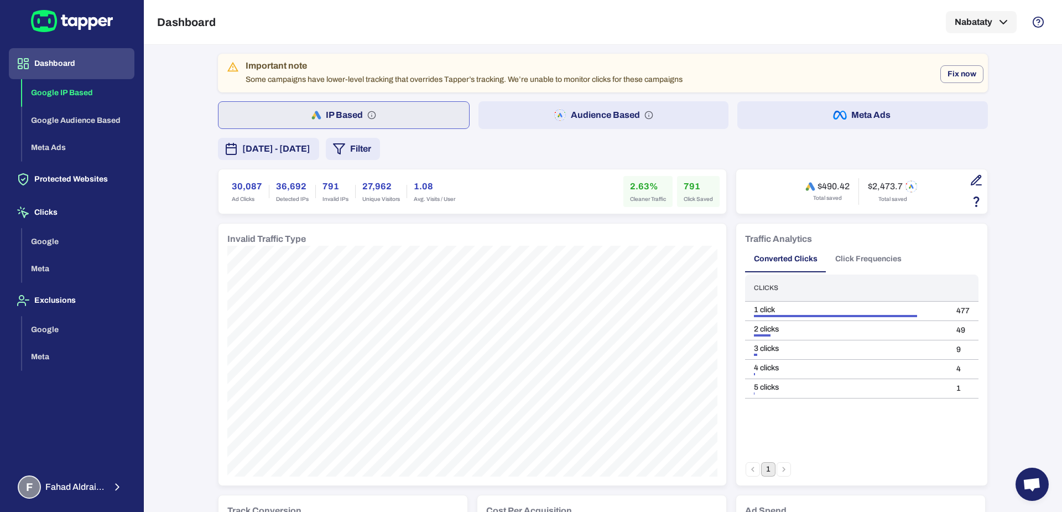
click at [310, 149] on span "[DATE] - [DATE]" at bounding box center [276, 148] width 68 height 13
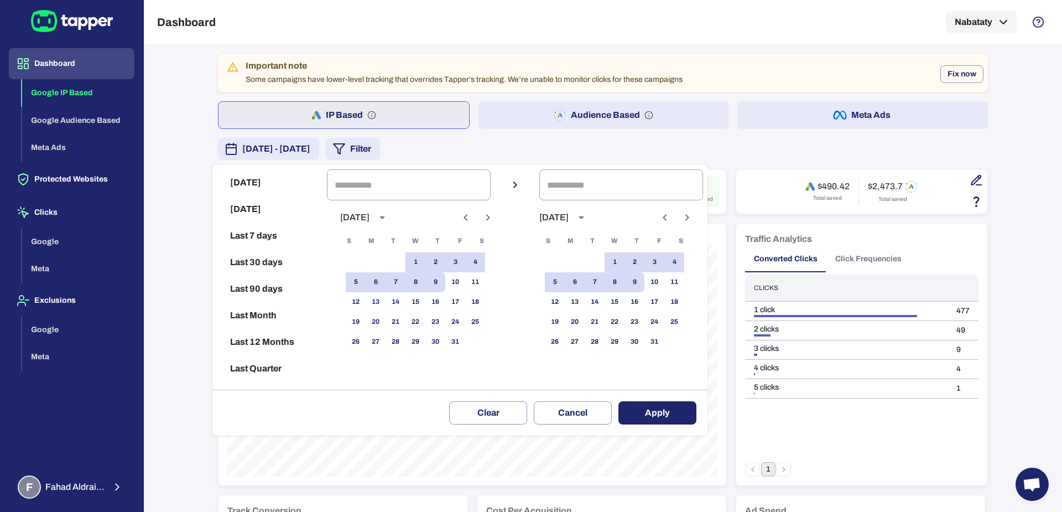
click at [495, 221] on icon "Next month" at bounding box center [487, 217] width 13 height 13
click at [472, 217] on icon "Previous month" at bounding box center [465, 217] width 13 height 13
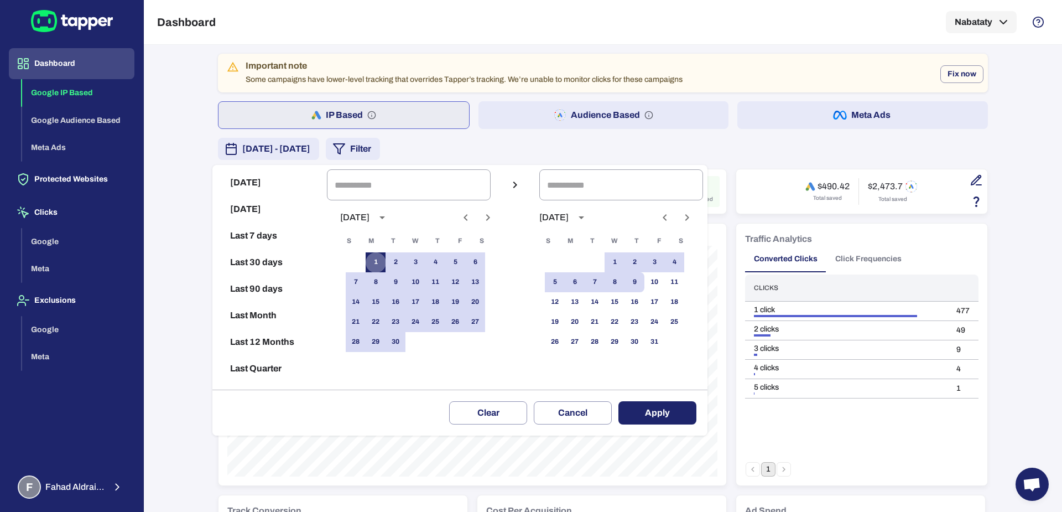
click at [385, 253] on button "1" at bounding box center [376, 262] width 20 height 20
type input "**********"
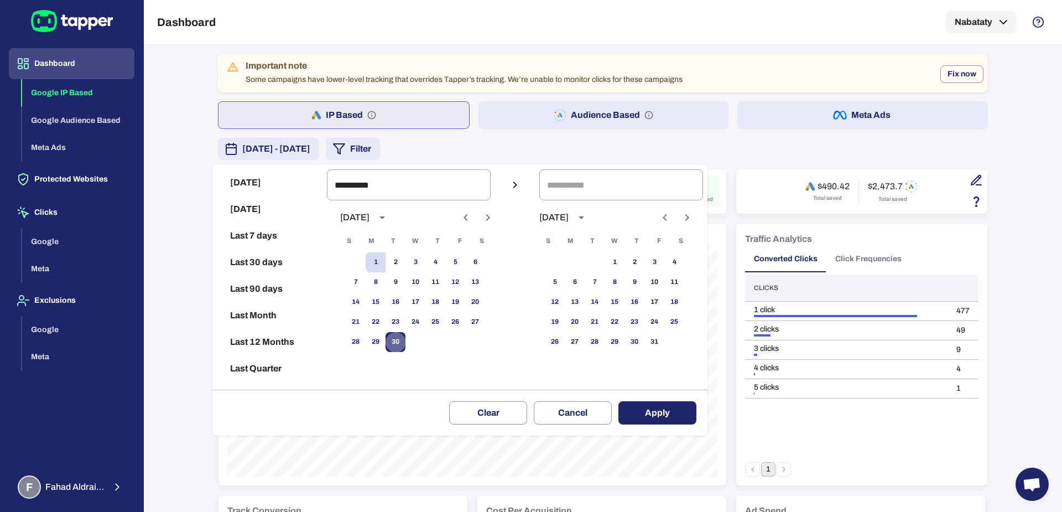
click at [404, 333] on button "30" at bounding box center [396, 342] width 20 height 20
type input "**********"
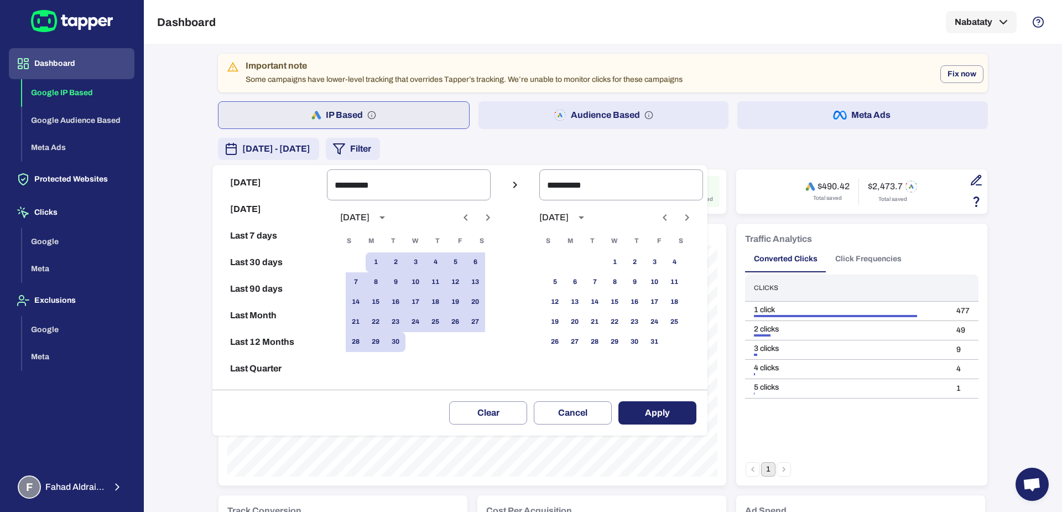
click at [672, 408] on button "Apply" at bounding box center [658, 412] width 78 height 23
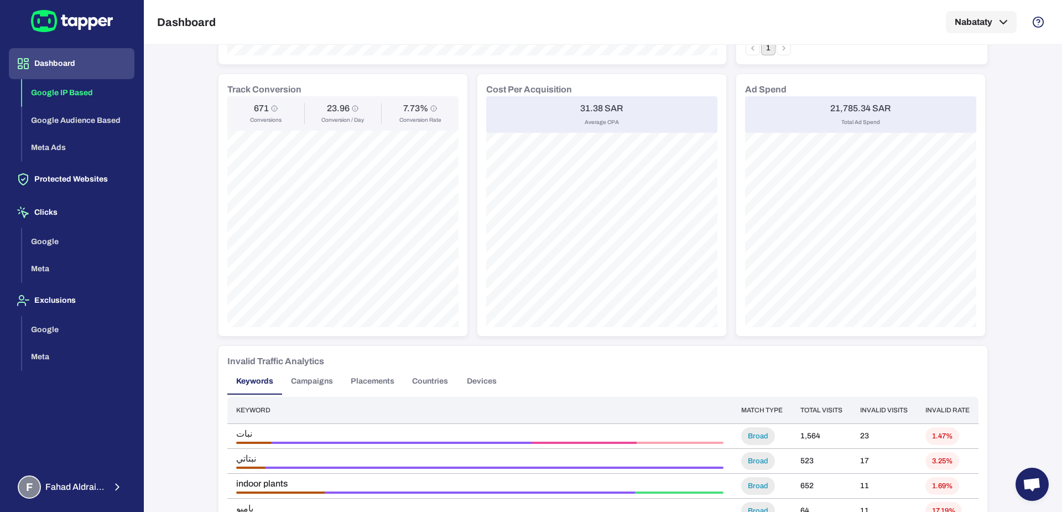
scroll to position [395, 0]
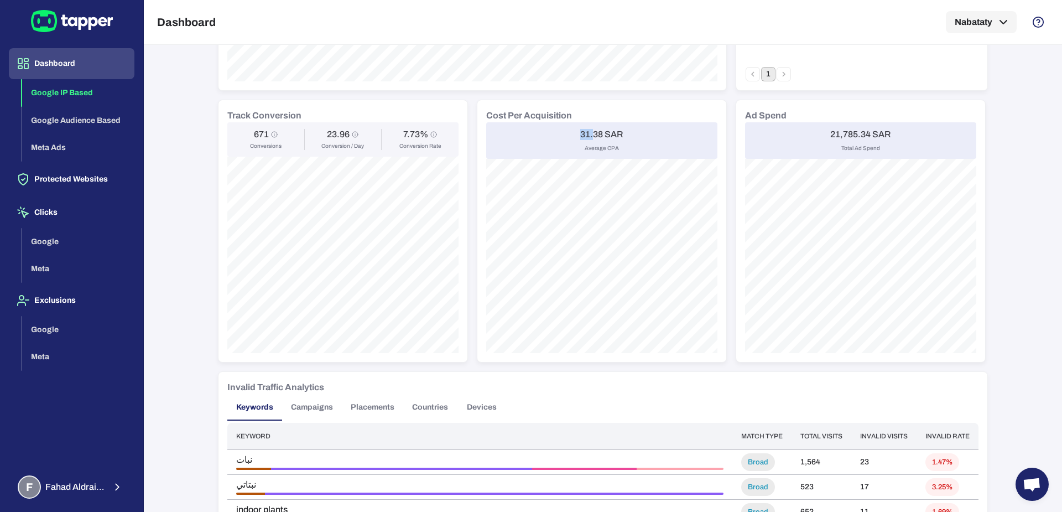
drag, startPoint x: 575, startPoint y: 136, endPoint x: 588, endPoint y: 134, distance: 12.3
click at [588, 134] on h6 "31.38 SAR" at bounding box center [601, 134] width 43 height 11
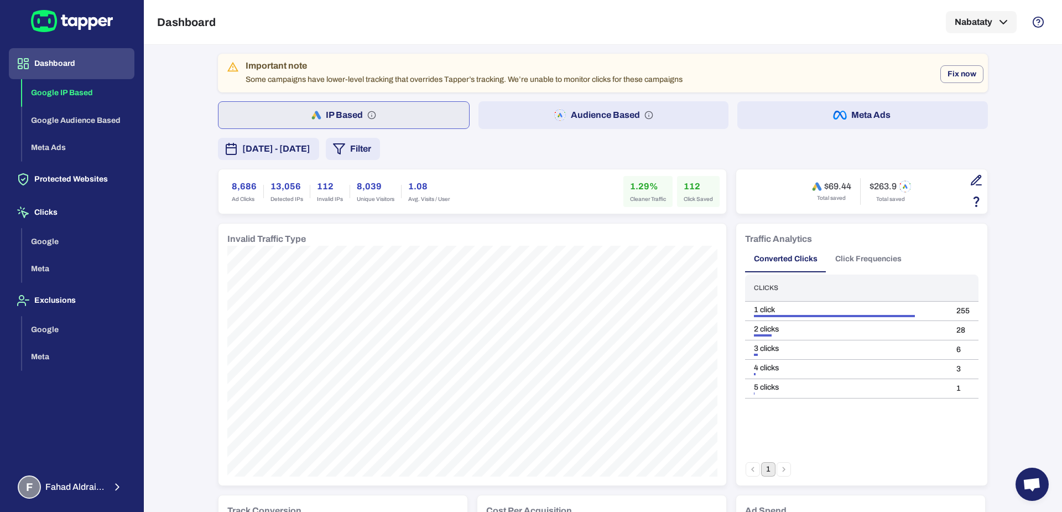
scroll to position [17, 0]
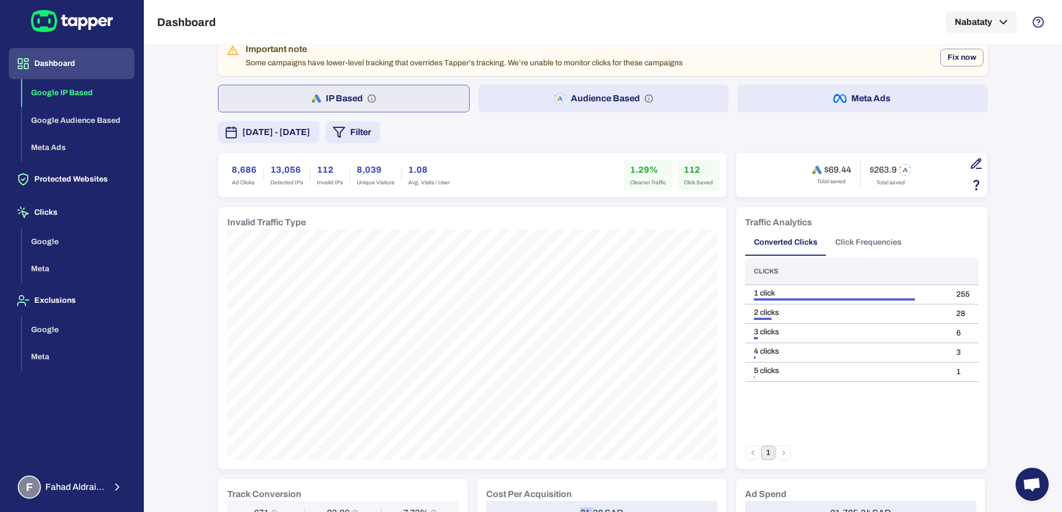
click at [310, 130] on span "[DATE] - [DATE]" at bounding box center [276, 132] width 68 height 13
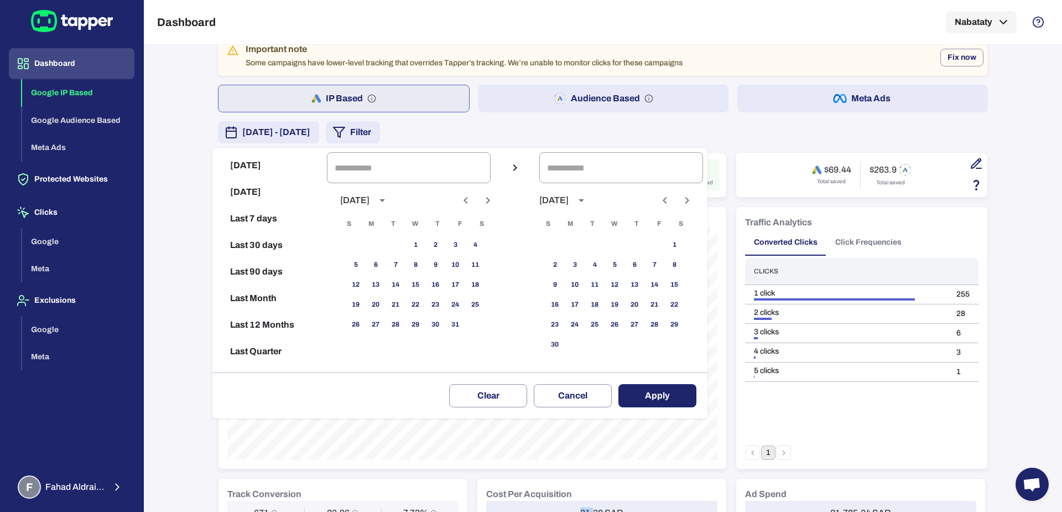
click at [278, 268] on button "Last 90 days" at bounding box center [270, 271] width 106 height 27
type input "**********"
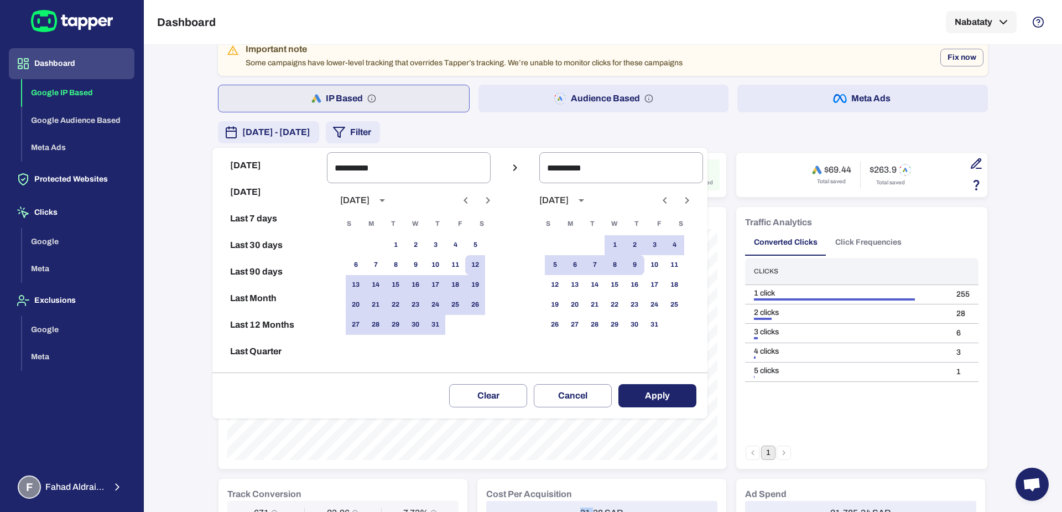
click at [666, 398] on button "Apply" at bounding box center [658, 395] width 78 height 23
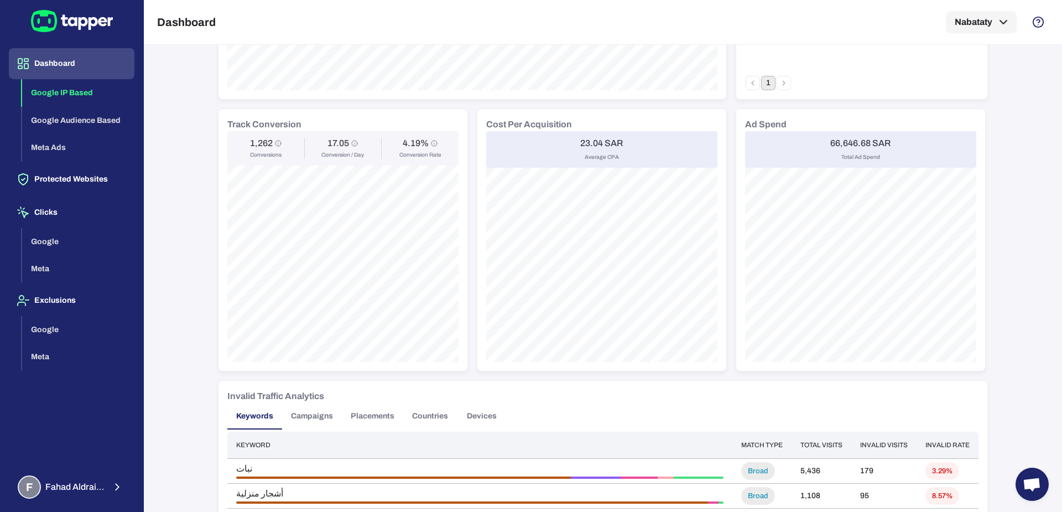
scroll to position [377, 0]
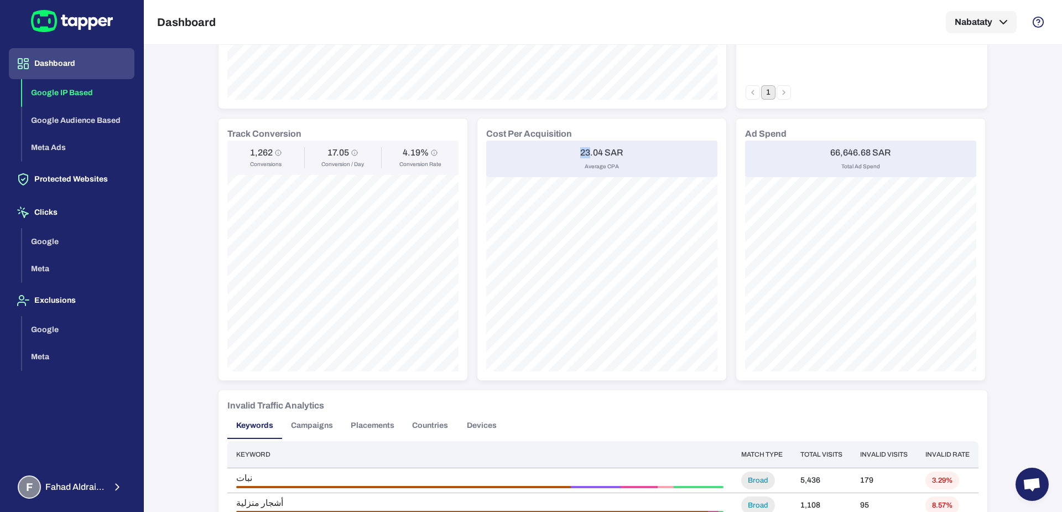
drag, startPoint x: 576, startPoint y: 150, endPoint x: 583, endPoint y: 149, distance: 6.8
click at [583, 149] on h6 "23.04 SAR" at bounding box center [601, 152] width 43 height 11
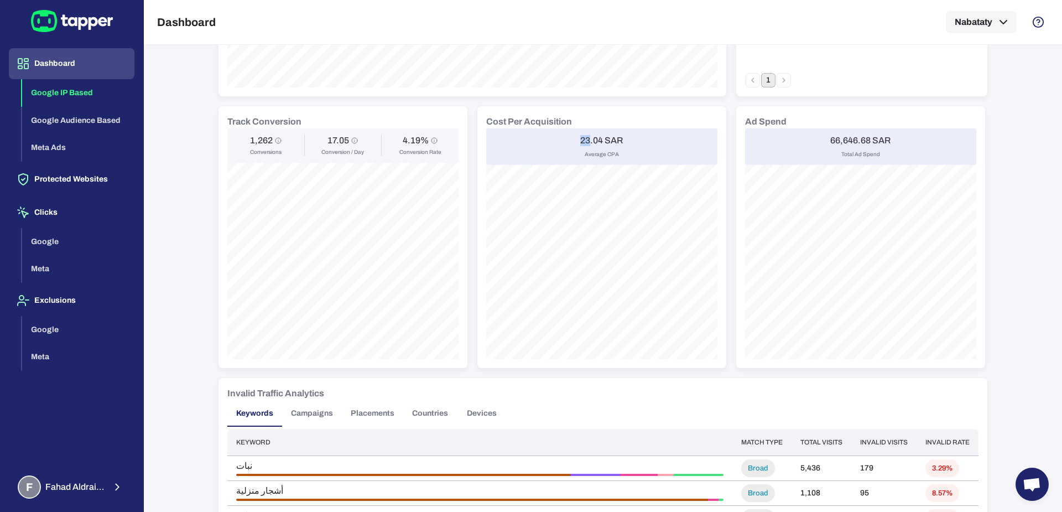
scroll to position [0, 0]
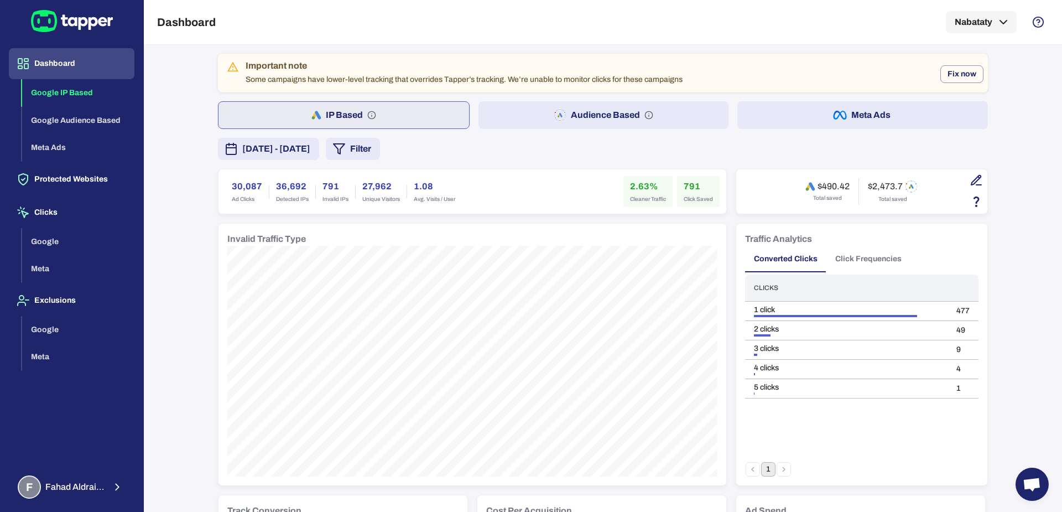
click at [476, 75] on div "Important note Some campaigns have lower-level tracking that overrides Tapper’s…" at bounding box center [464, 73] width 437 height 32
click at [964, 68] on button "Fix now" at bounding box center [962, 74] width 43 height 18
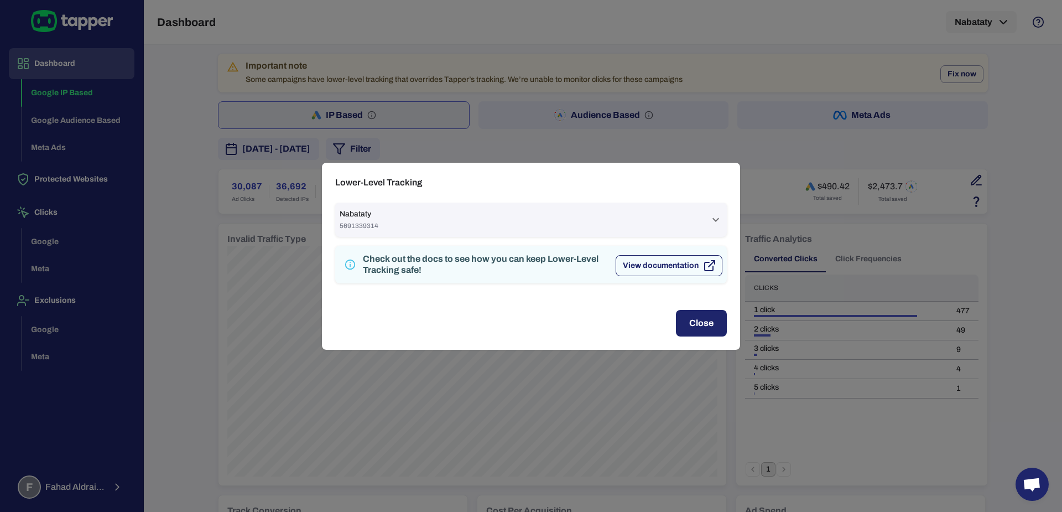
click at [650, 271] on button "View documentation" at bounding box center [669, 265] width 107 height 21
click at [393, 267] on div "Check out the docs to see how you can keep Lower-Level Tracking safe!" at bounding box center [485, 264] width 244 height 22
click at [350, 222] on span "5691339314" at bounding box center [359, 225] width 39 height 9
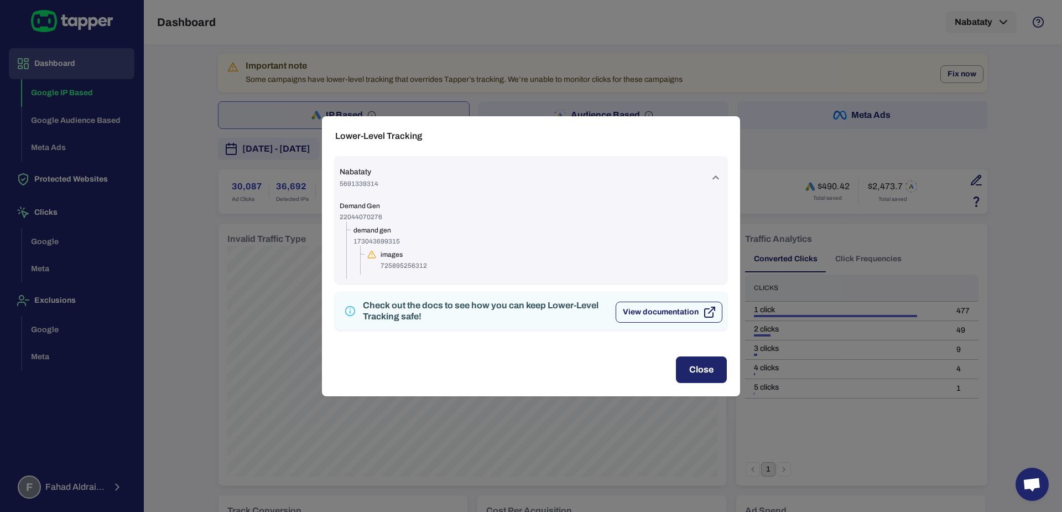
click at [689, 314] on button "View documentation" at bounding box center [669, 312] width 107 height 21
click at [710, 383] on div "Close" at bounding box center [531, 369] width 418 height 53
click at [707, 366] on button "Close" at bounding box center [701, 369] width 51 height 27
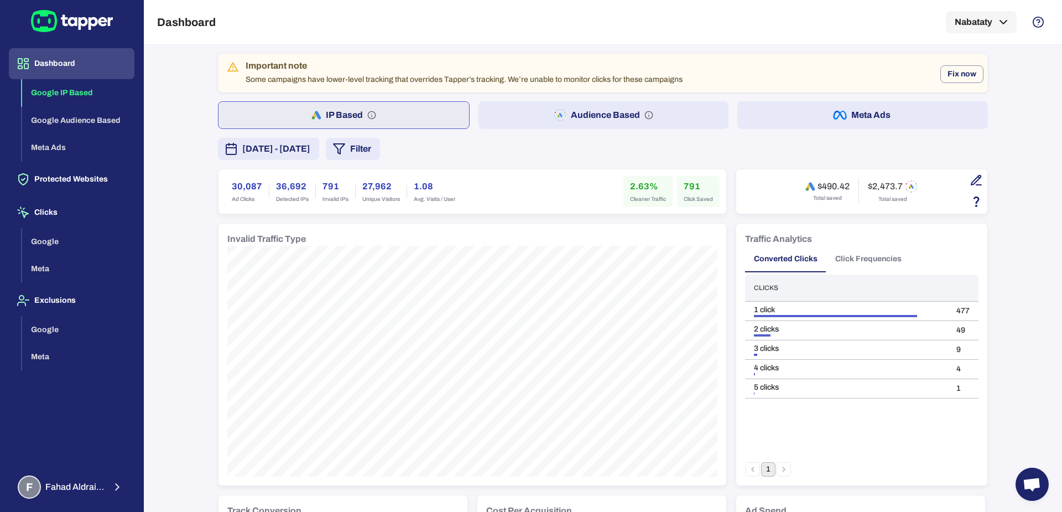
click at [511, 113] on button "Audience Based" at bounding box center [604, 115] width 251 height 28
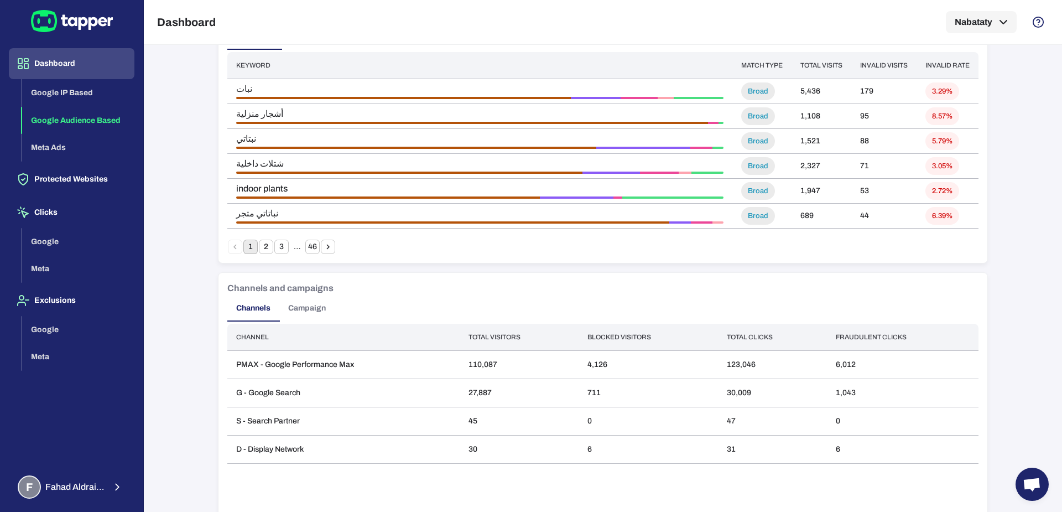
scroll to position [796, 0]
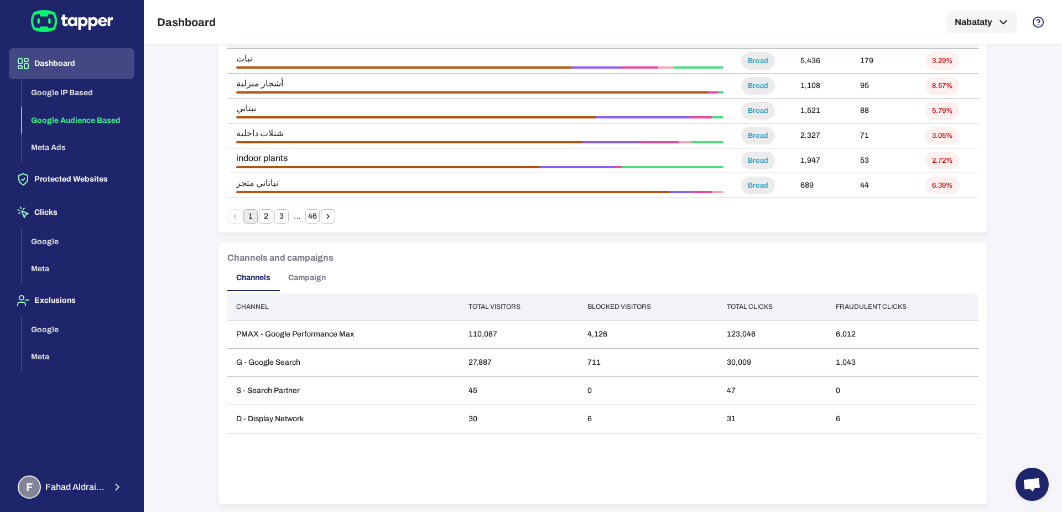
click at [290, 283] on button "Campaign" at bounding box center [306, 277] width 55 height 27
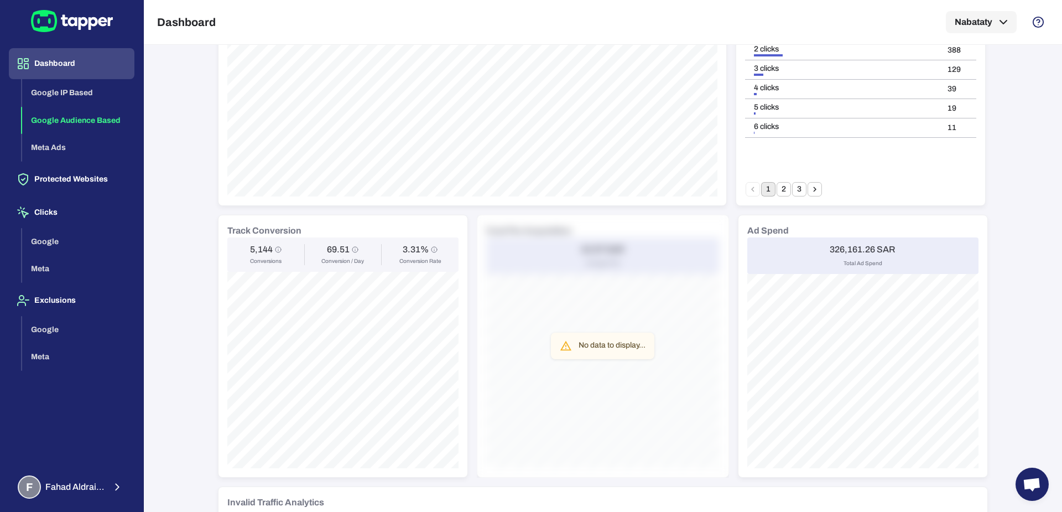
scroll to position [0, 0]
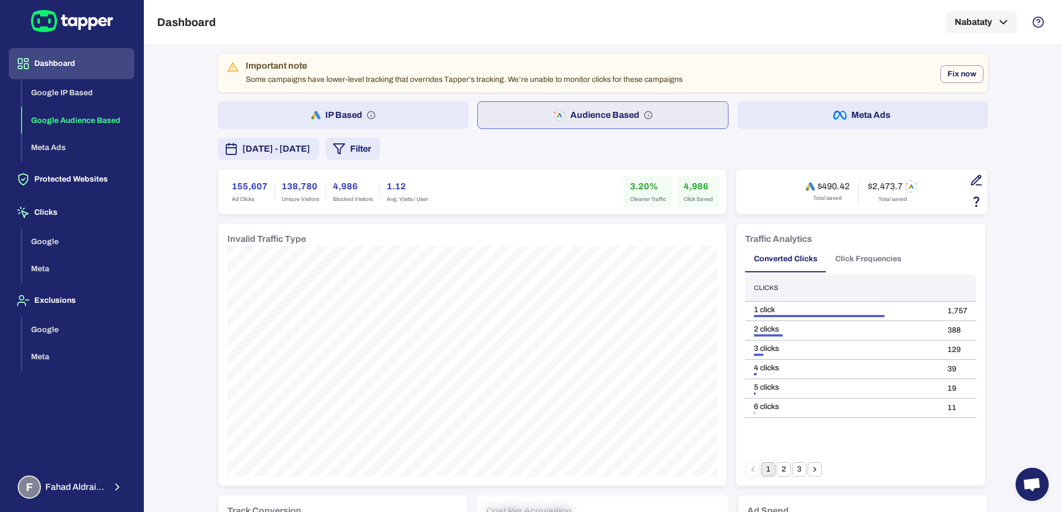
click at [388, 116] on button "IP Based" at bounding box center [343, 115] width 251 height 28
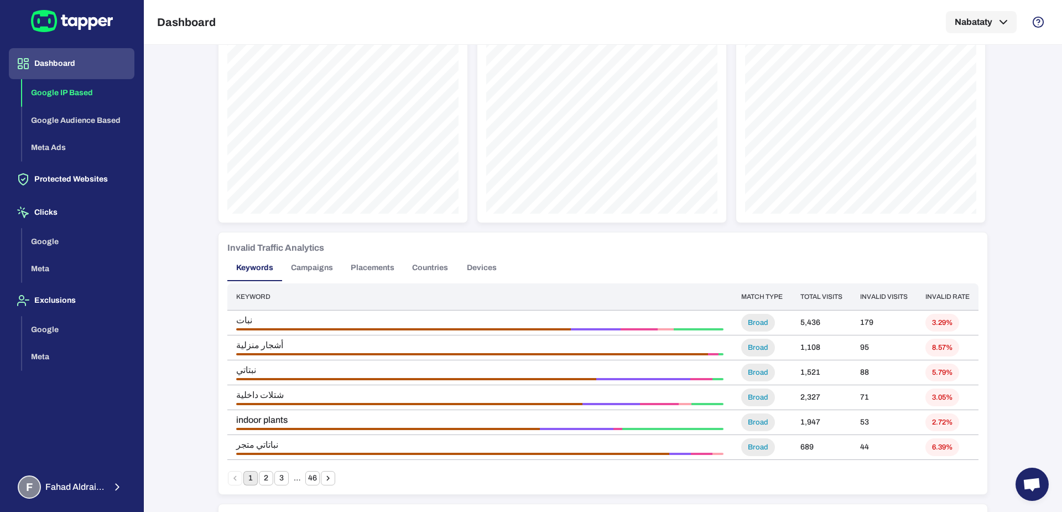
scroll to position [796, 0]
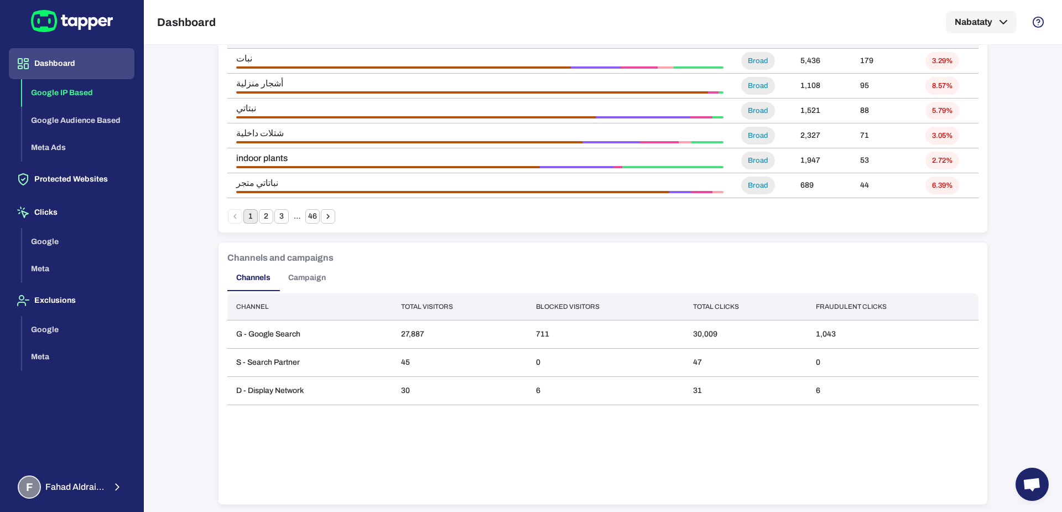
click at [319, 284] on button "Campaign" at bounding box center [306, 277] width 55 height 27
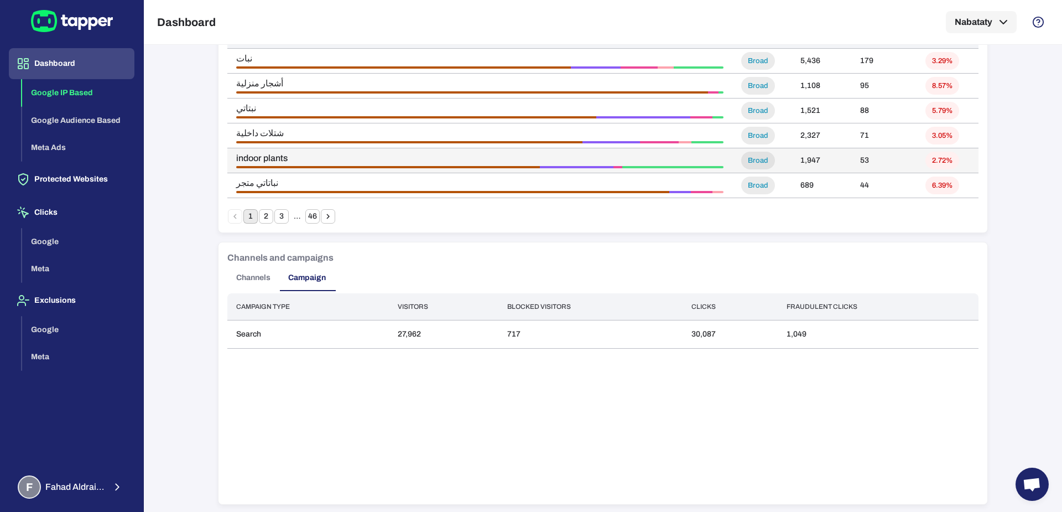
scroll to position [0, 0]
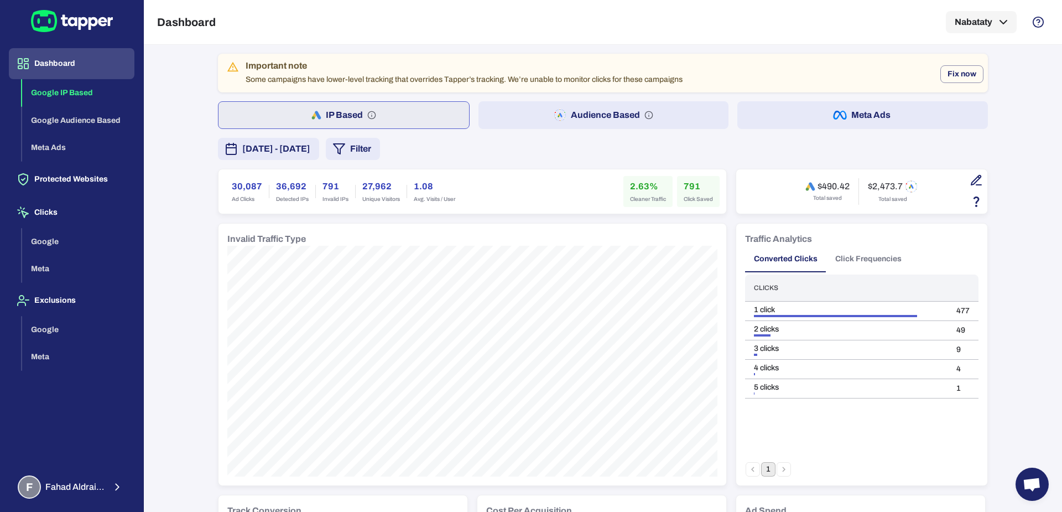
click at [513, 122] on button "Audience Based" at bounding box center [604, 115] width 251 height 28
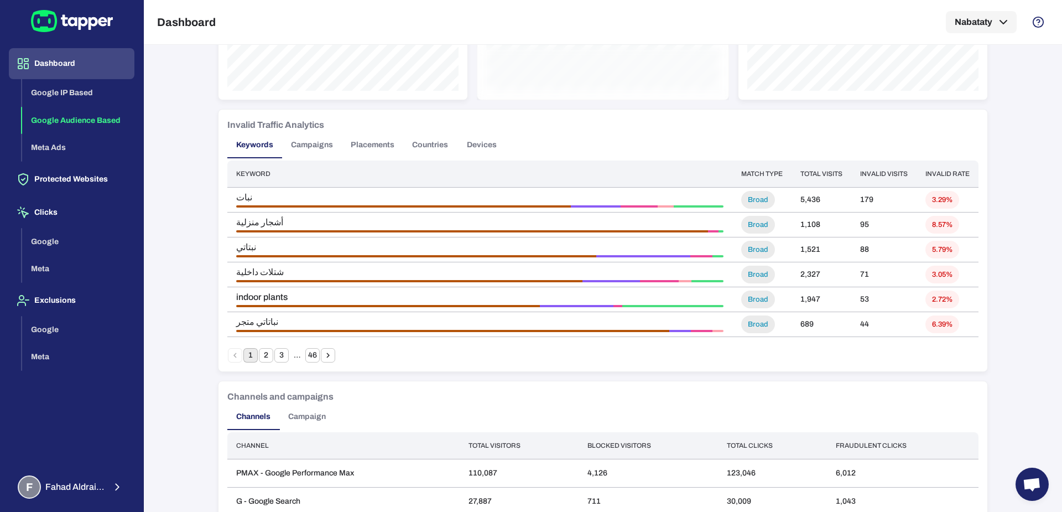
scroll to position [796, 0]
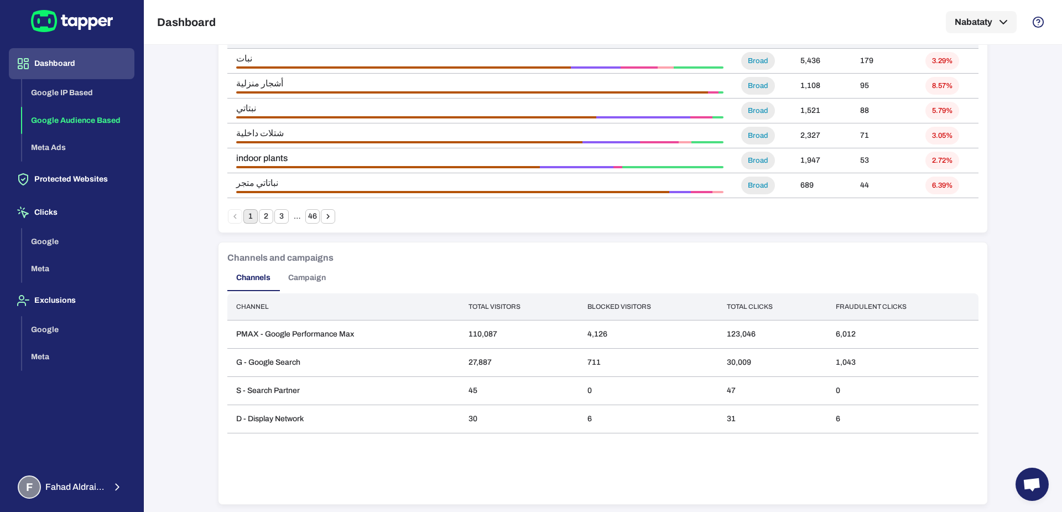
click at [298, 277] on button "Campaign" at bounding box center [306, 277] width 55 height 27
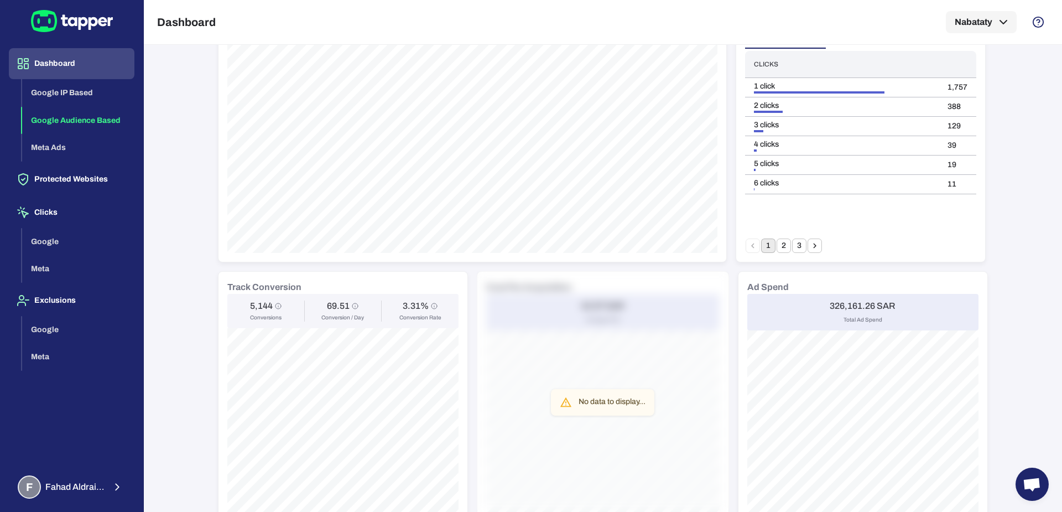
scroll to position [0, 0]
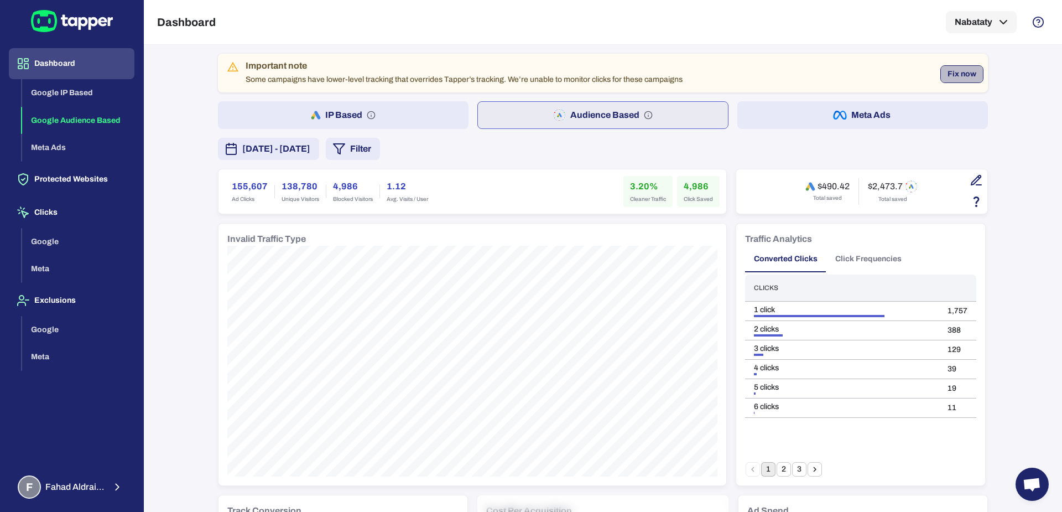
click at [957, 69] on button "Fix now" at bounding box center [962, 74] width 43 height 18
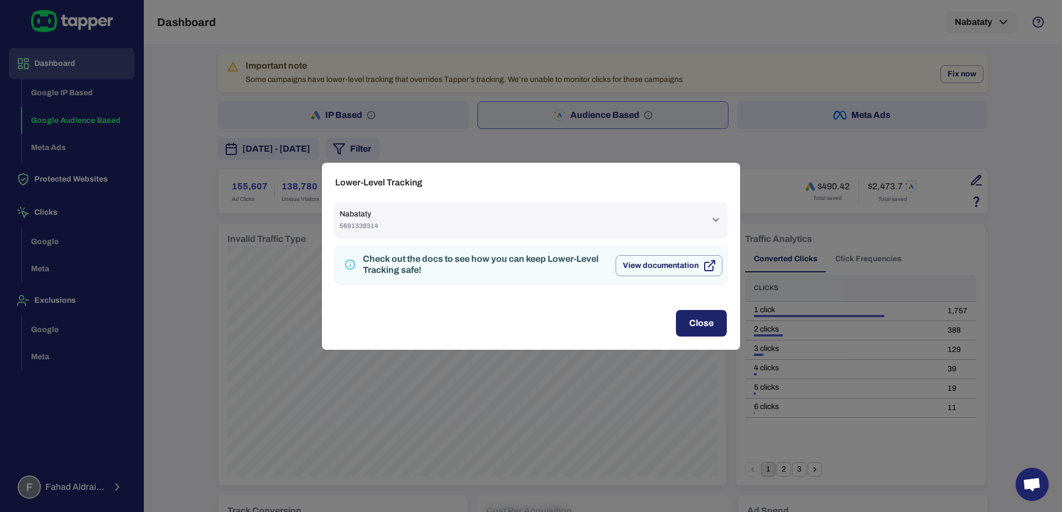
click at [656, 228] on div "Nabataty 5691339314" at bounding box center [525, 219] width 370 height 21
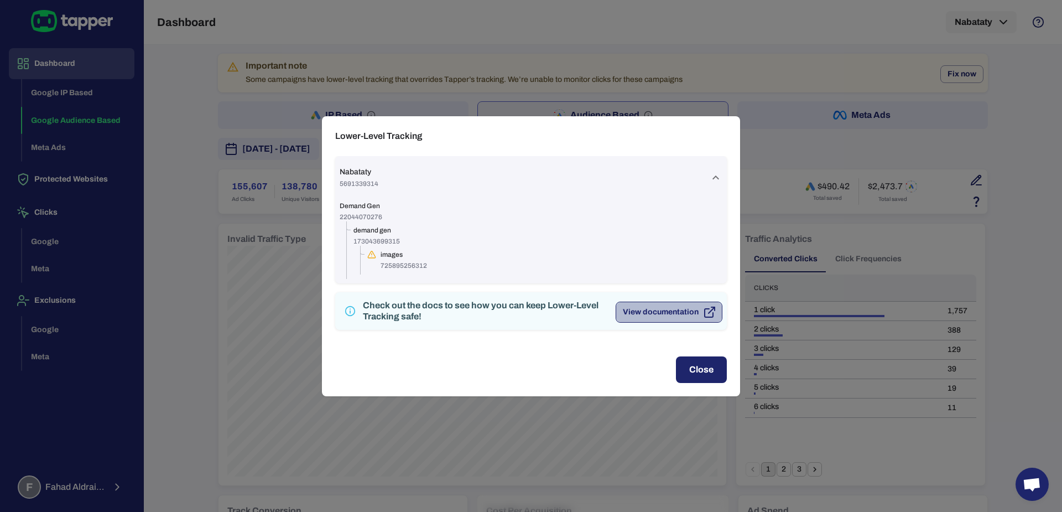
click at [669, 312] on button "View documentation" at bounding box center [669, 312] width 107 height 21
click at [817, 153] on div "Lower-Level Tracking Nabataty 5691339314 Demand Gen 22044070276 demand gen 1730…" at bounding box center [531, 256] width 1062 height 512
